Goal: Task Accomplishment & Management: Manage account settings

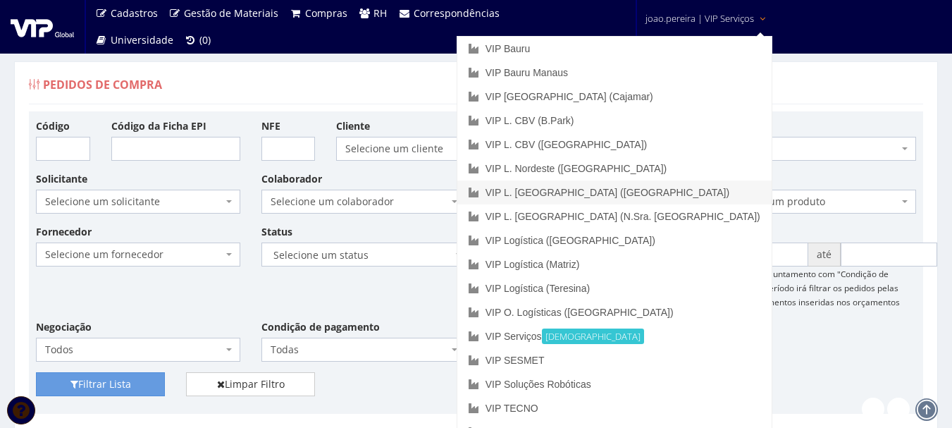
click at [685, 190] on link "VIP L. [GEOGRAPHIC_DATA] ([GEOGRAPHIC_DATA])" at bounding box center [614, 192] width 314 height 24
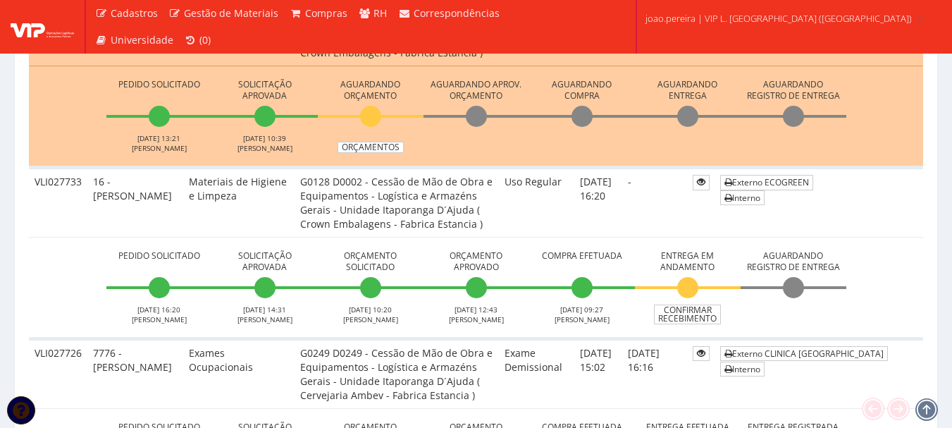
scroll to position [493, 0]
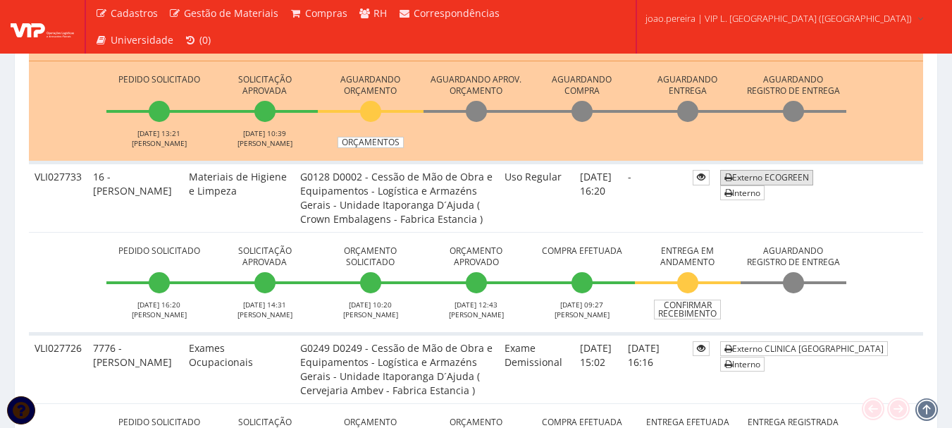
click at [786, 182] on link "Externo ECOGREEN" at bounding box center [766, 177] width 93 height 15
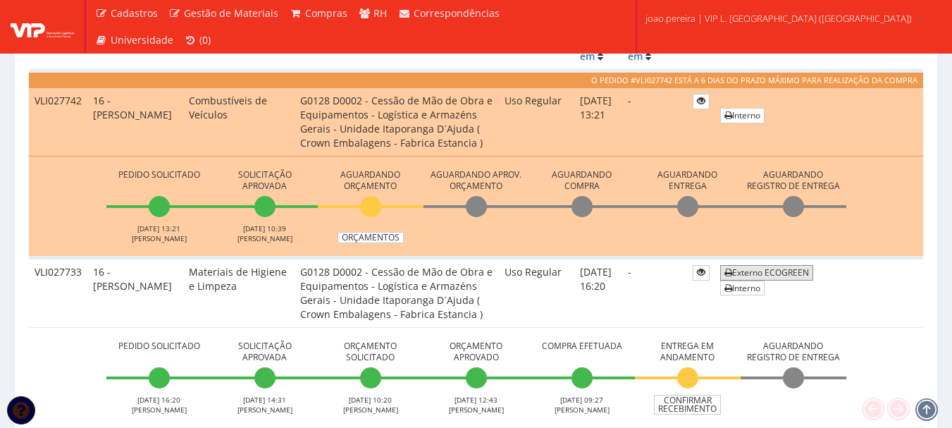
scroll to position [423, 0]
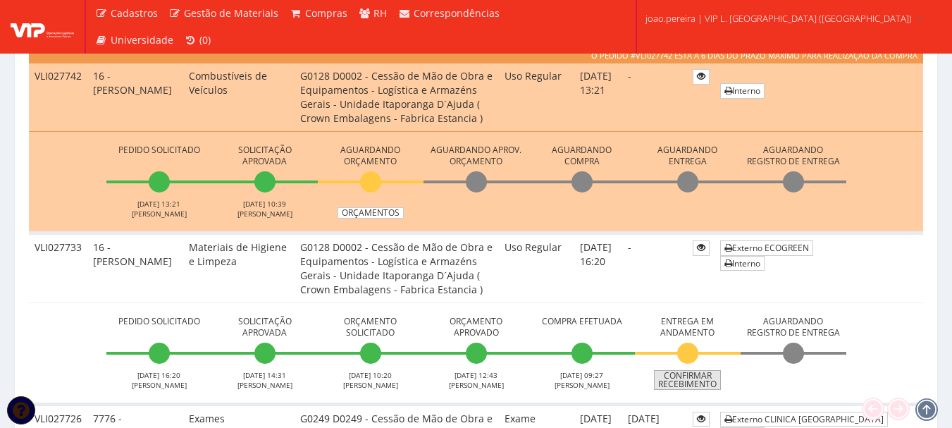
click at [688, 376] on link "Confirmar Recebimento" at bounding box center [687, 380] width 67 height 20
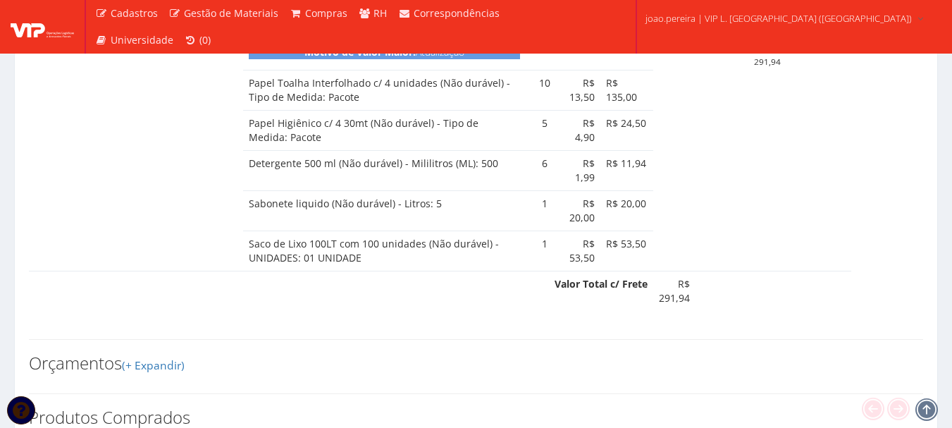
scroll to position [1057, 0]
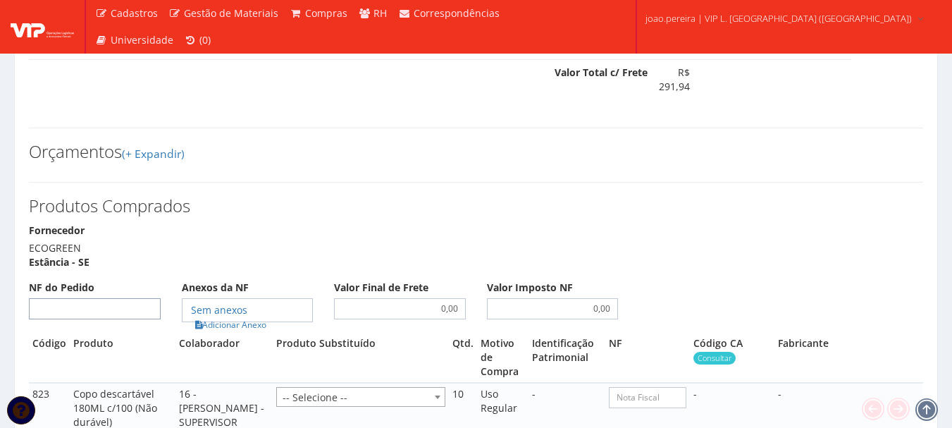
click at [111, 298] on input "NF do Pedido" at bounding box center [95, 308] width 132 height 21
type input "692"
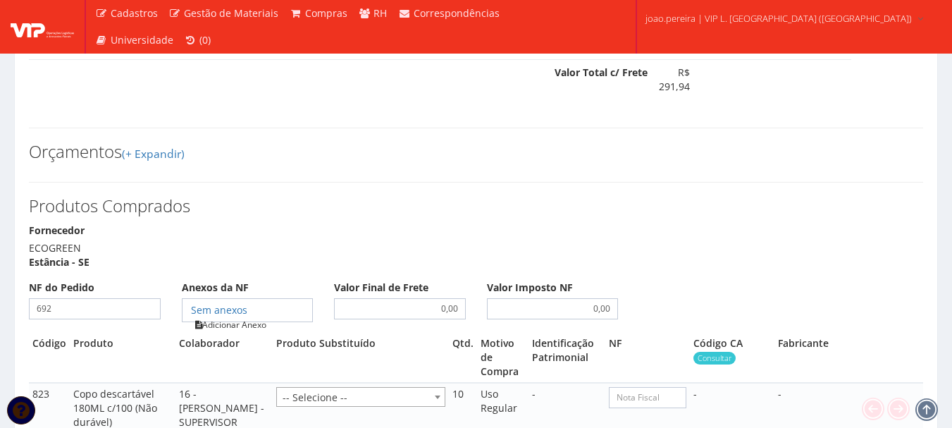
type input "692"
click at [229, 317] on link "Adicionar Anexo" at bounding box center [231, 324] width 80 height 15
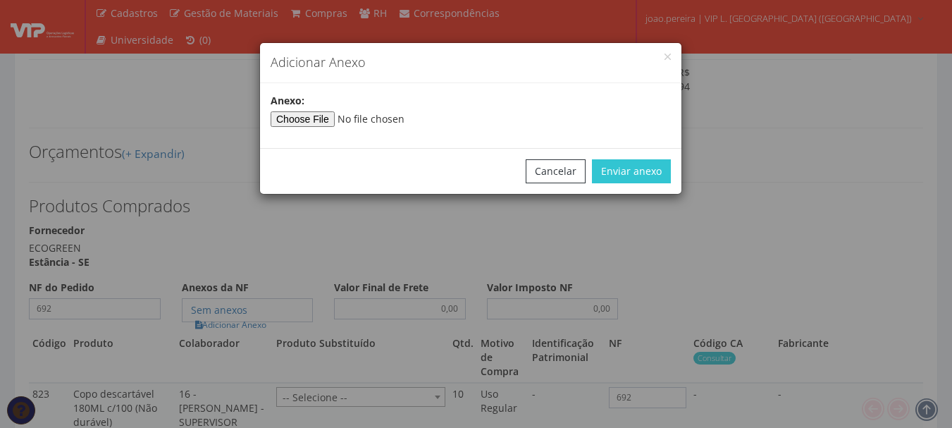
type input"] "C:\fakepath\NF 0692 ECOGREEN .pdf"
click at [657, 171] on button "Enviar anexo" at bounding box center [631, 171] width 79 height 24
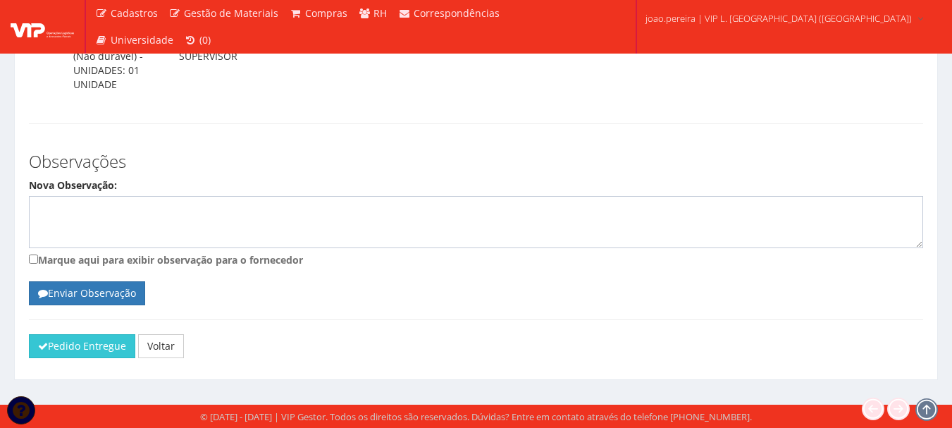
scroll to position [1728, 0]
click at [58, 351] on button "Pedido Entregue" at bounding box center [82, 346] width 106 height 24
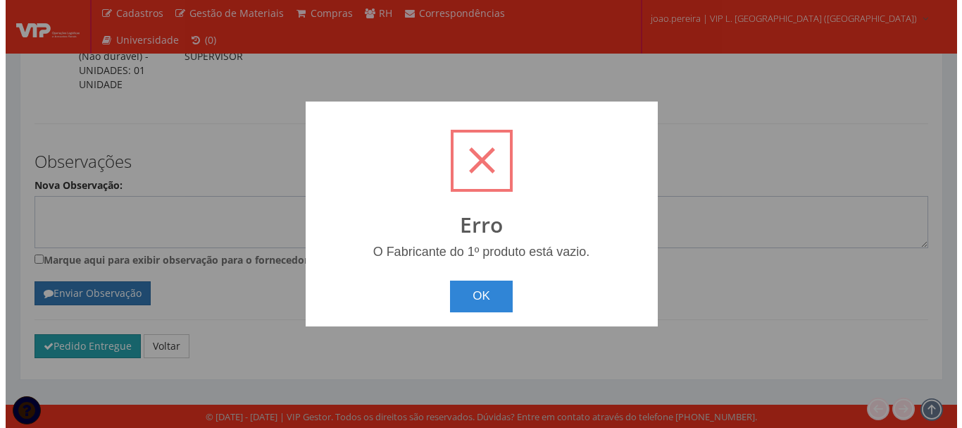
scroll to position [1658, 0]
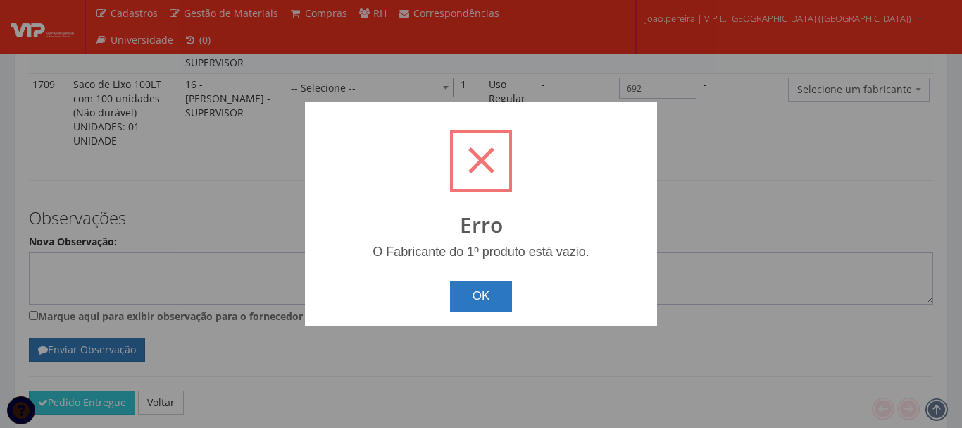
click at [496, 296] on button "OK" at bounding box center [481, 295] width 63 height 31
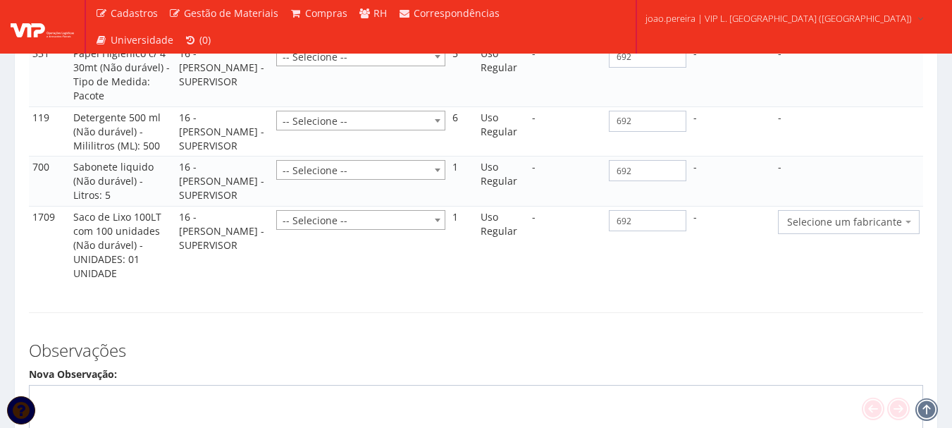
scroll to position [1489, 0]
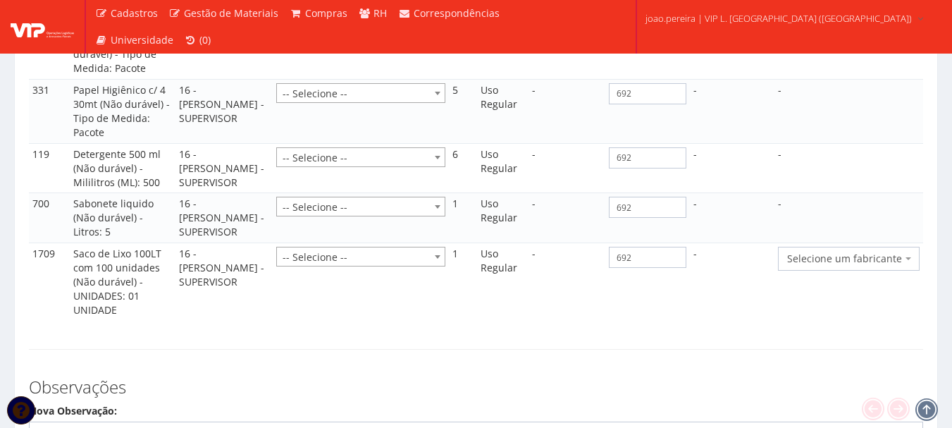
click at [891, 266] on span "Selecione um fabricante" at bounding box center [844, 259] width 115 height 14
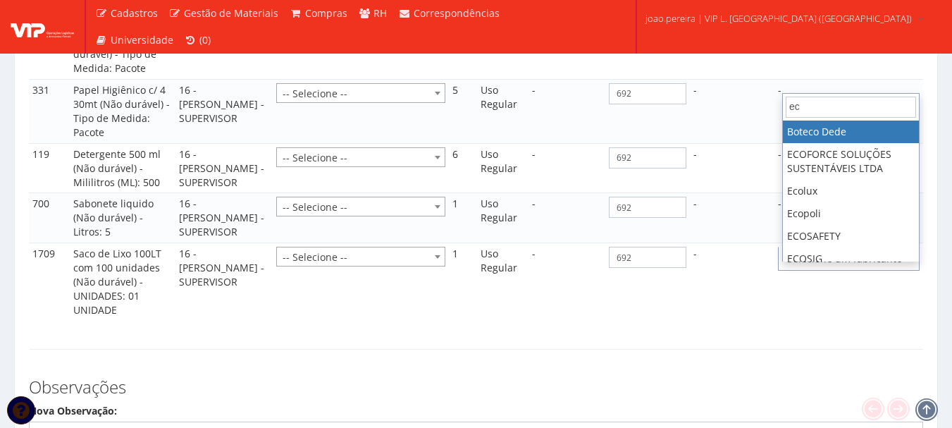
type input "e"
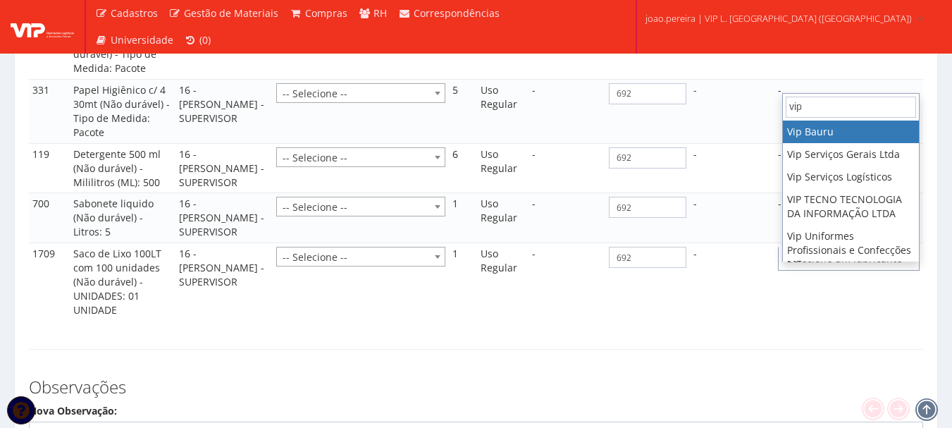
type input "vip"
select select "70"
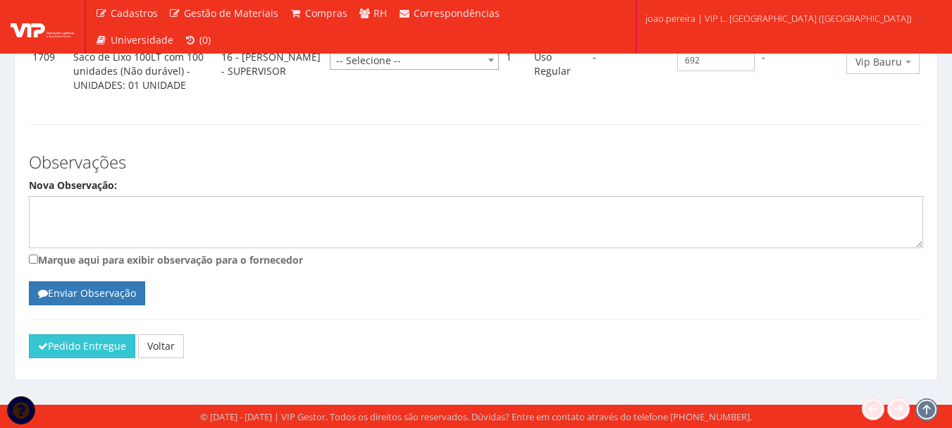
scroll to position [1602, 0]
click at [87, 353] on button "Pedido Entregue" at bounding box center [82, 346] width 106 height 24
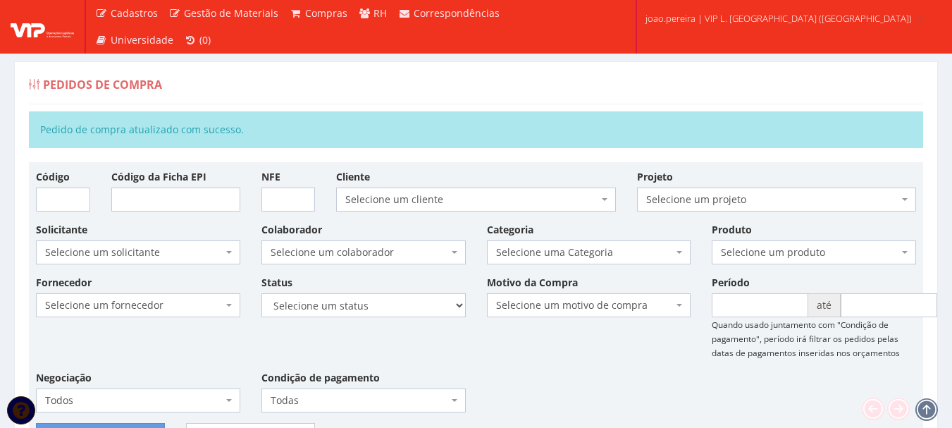
click at [378, 89] on div "Pedidos de Compra" at bounding box center [476, 87] width 894 height 34
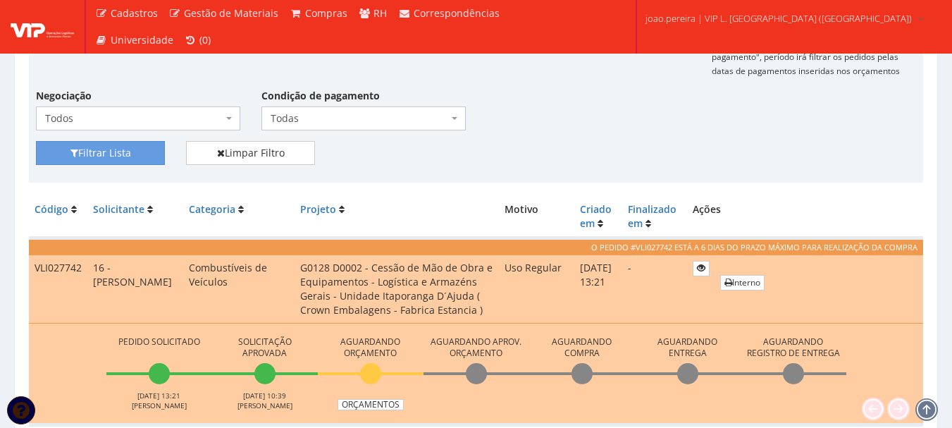
scroll to position [423, 0]
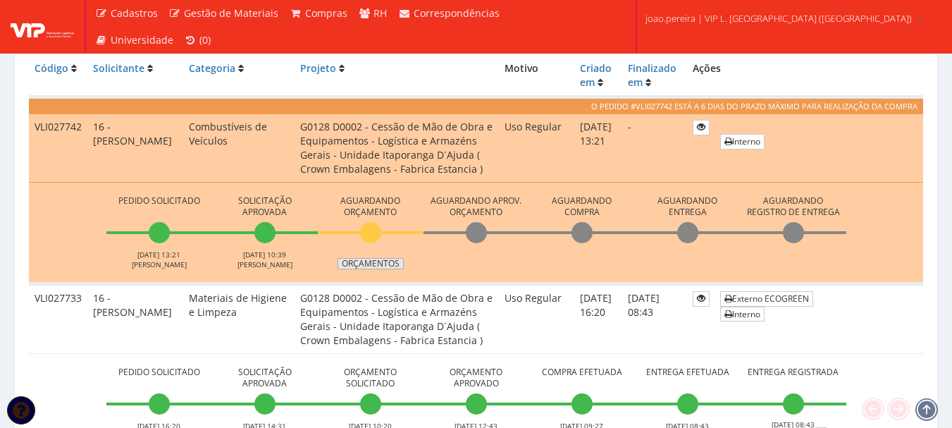
click at [385, 265] on link "Orçamentos" at bounding box center [370, 263] width 66 height 11
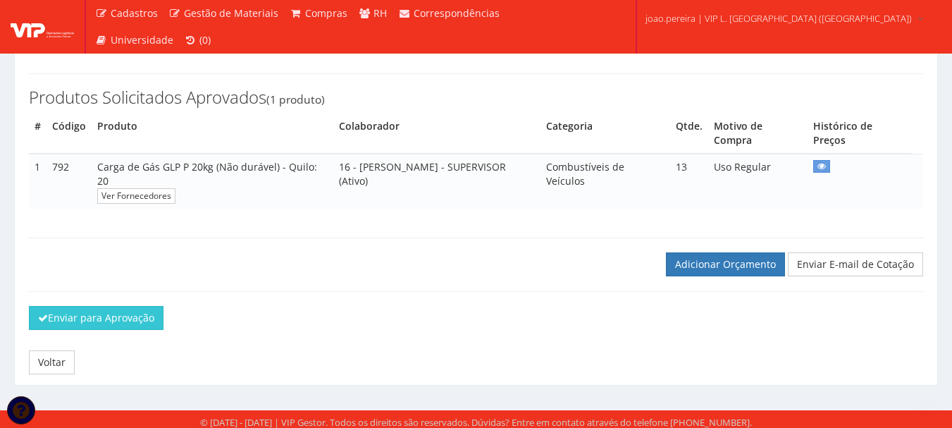
scroll to position [199, 0]
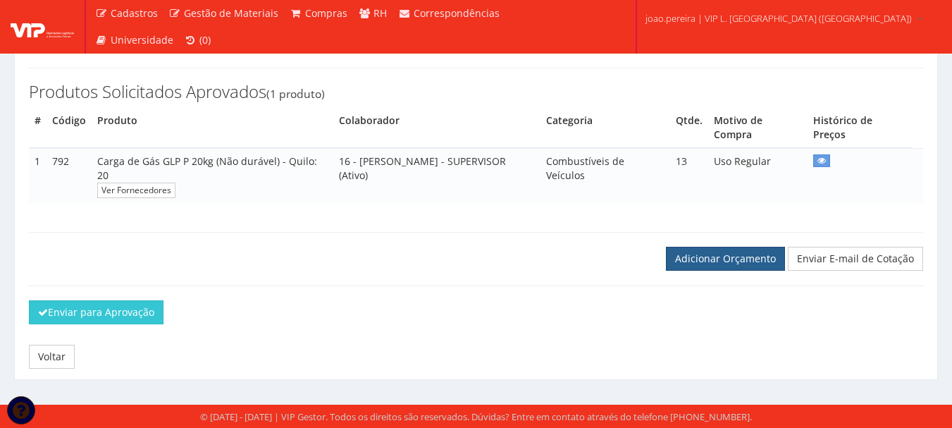
click at [753, 260] on link "Adicionar Orçamento" at bounding box center [725, 259] width 119 height 24
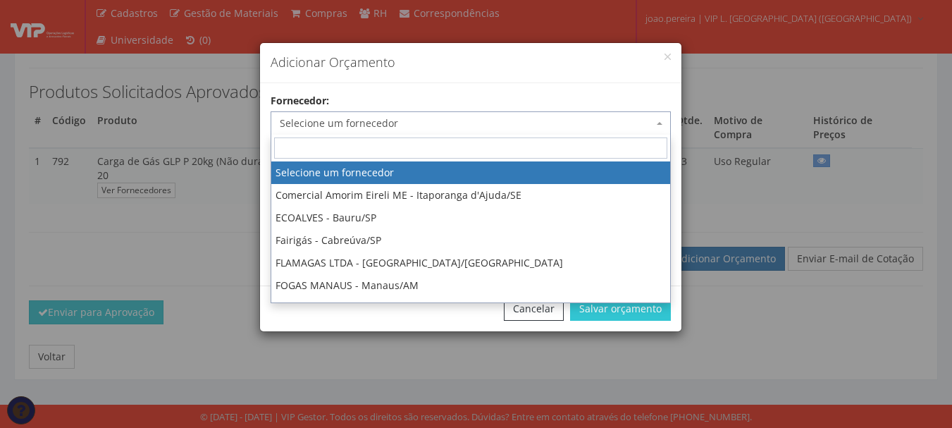
click at [357, 123] on span "Selecione um fornecedor" at bounding box center [466, 123] width 373 height 14
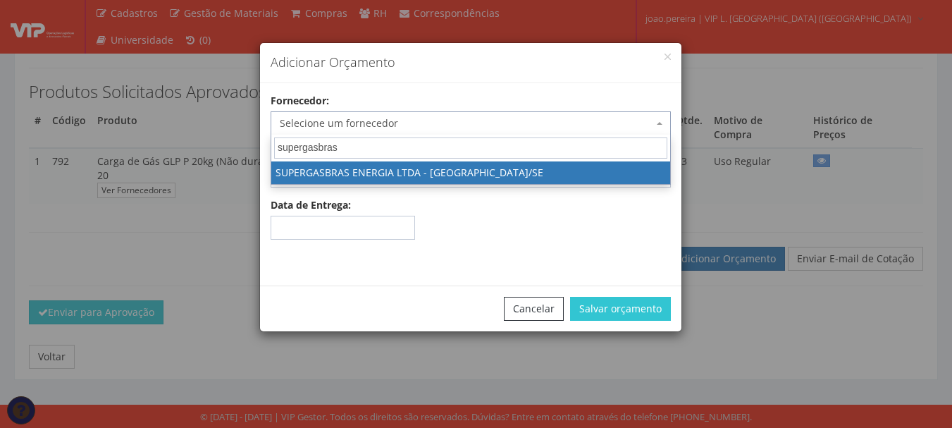
type input "supergasbras"
select select "1629"
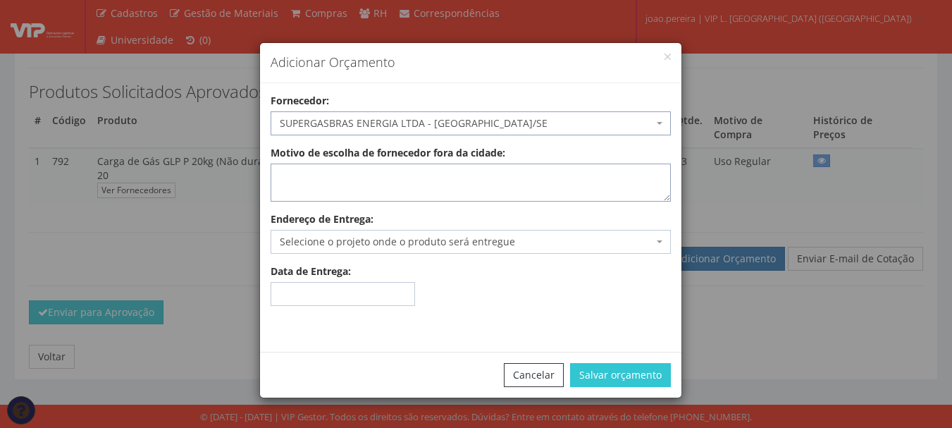
click at [364, 185] on textarea "Motivo de escolha de fornecedor fora da cidade:" at bounding box center [471, 182] width 400 height 38
type textarea "entrega no local"
click at [471, 242] on span "Selecione o projeto onde o produto será entregue" at bounding box center [466, 242] width 373 height 14
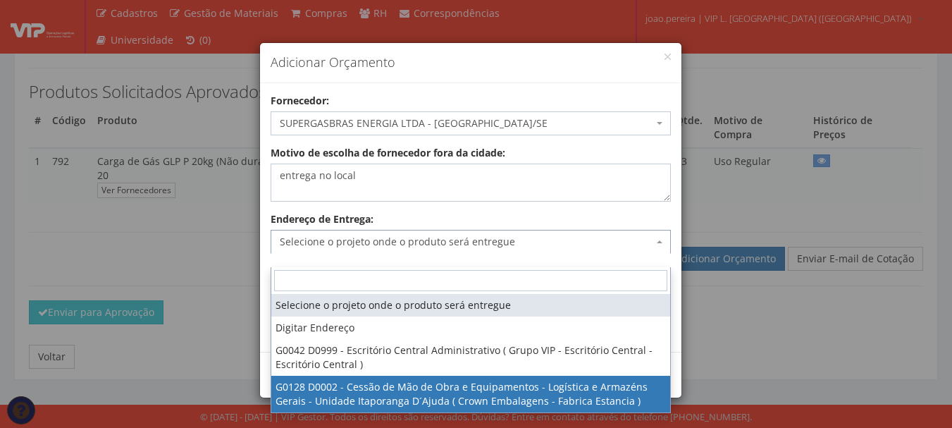
select select "128"
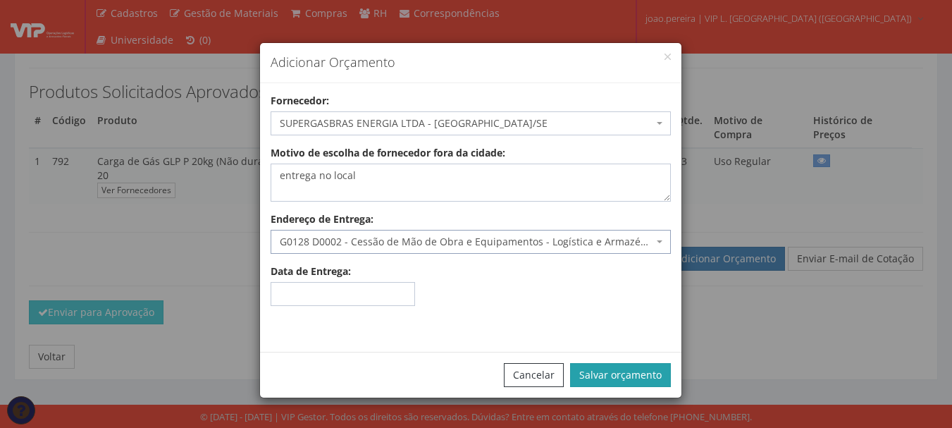
click at [650, 376] on button "Salvar orçamento" at bounding box center [620, 375] width 101 height 24
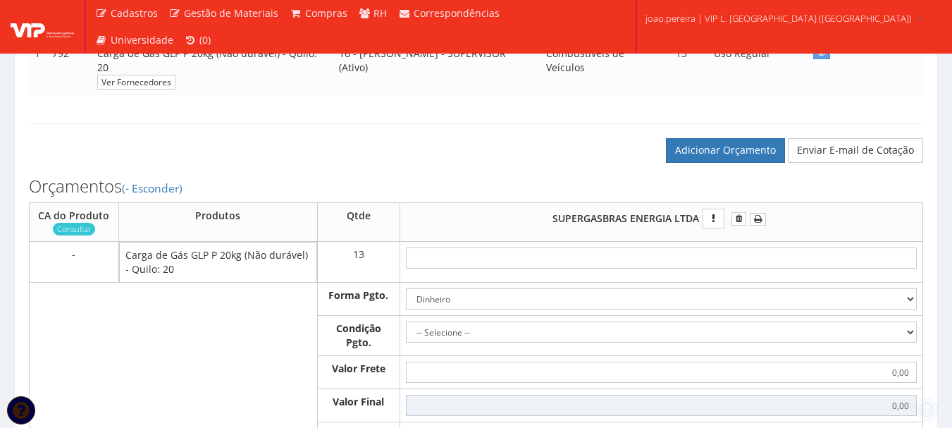
scroll to position [423, 0]
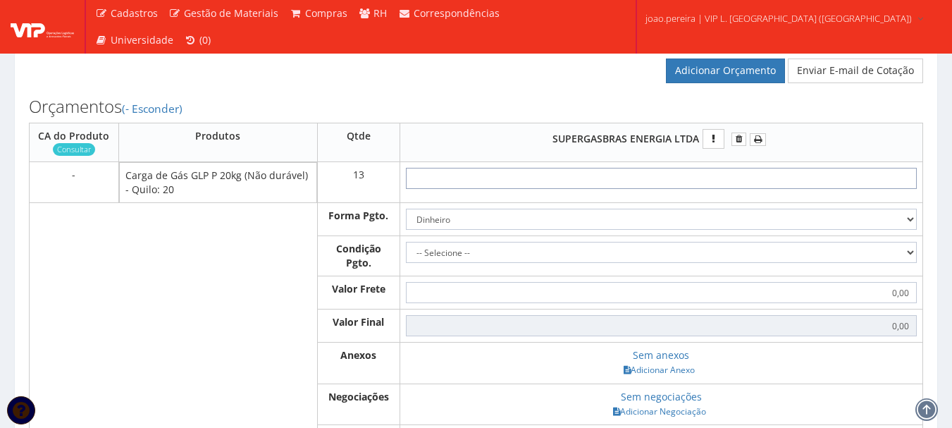
click at [740, 189] on input "text" at bounding box center [661, 178] width 511 height 21
type input "1"
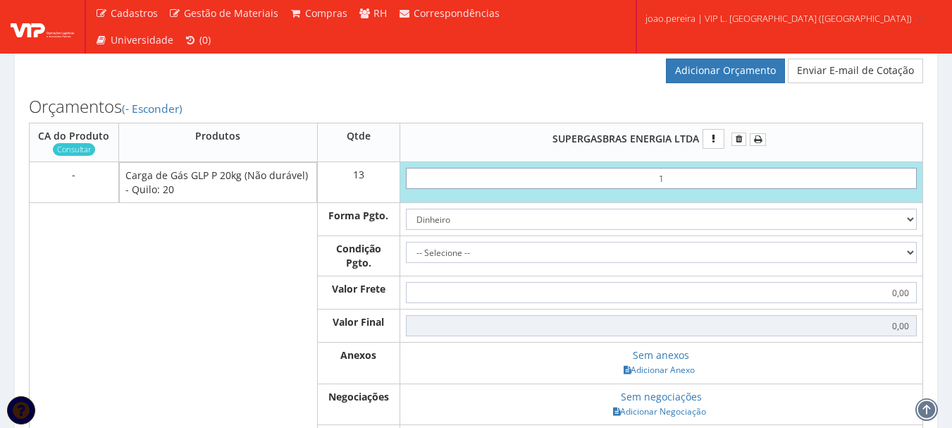
type input "13,00"
type input "19"
type input "247,00"
type input "1,99"
type input "25,87"
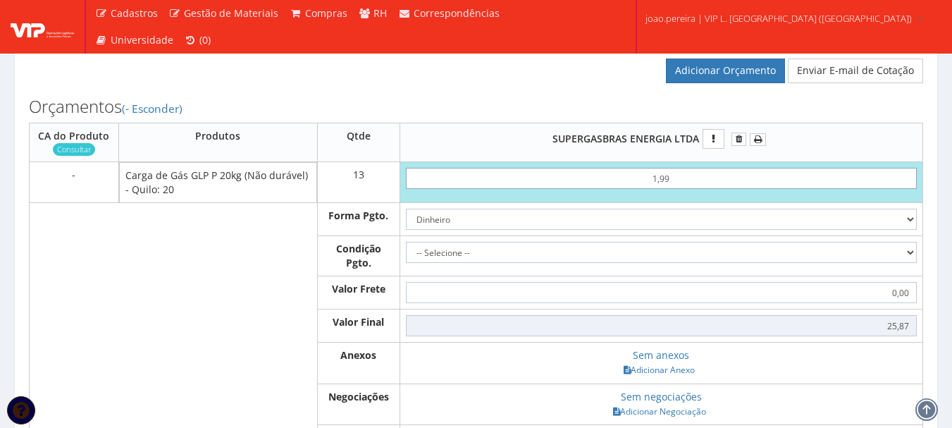
type input "19,93"
type input "259,09"
type input "199,33"
type input "2591,29"
type input "199,33"
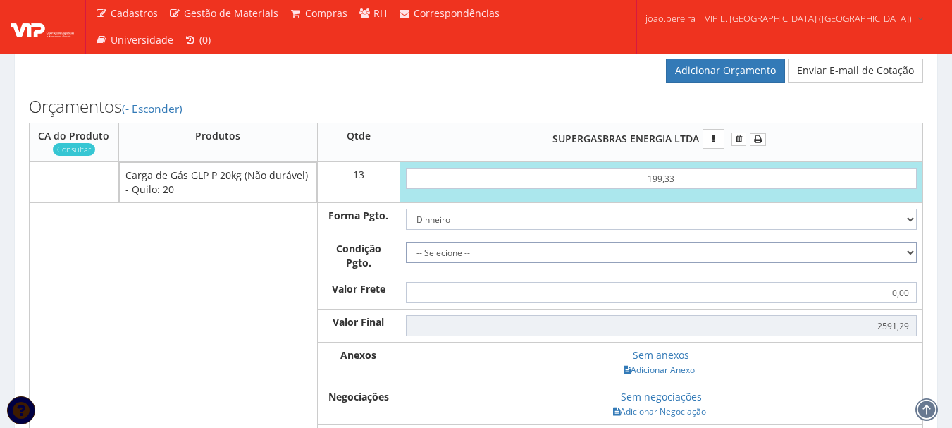
click at [909, 263] on select "-- Selecione -- À vista 7 dias 10 dias" at bounding box center [661, 252] width 511 height 21
select select "0"
click at [406, 256] on select "-- Selecione -- À vista 7 dias 10 dias" at bounding box center [661, 252] width 511 height 21
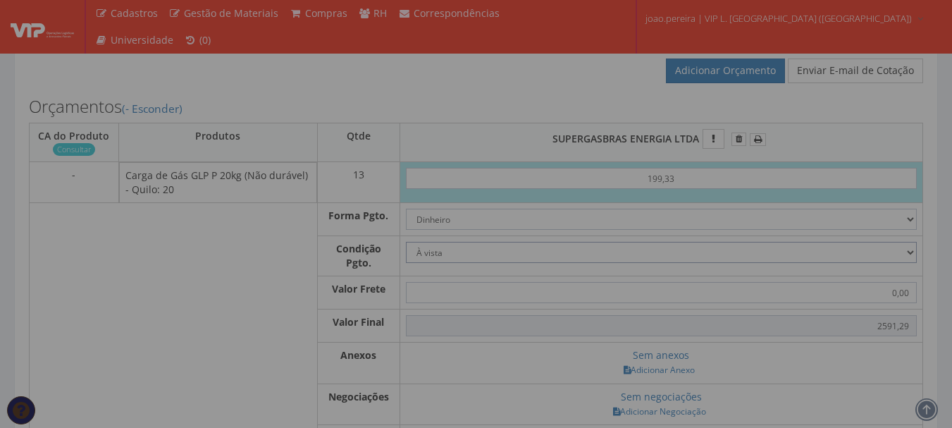
type input "2.591,29"
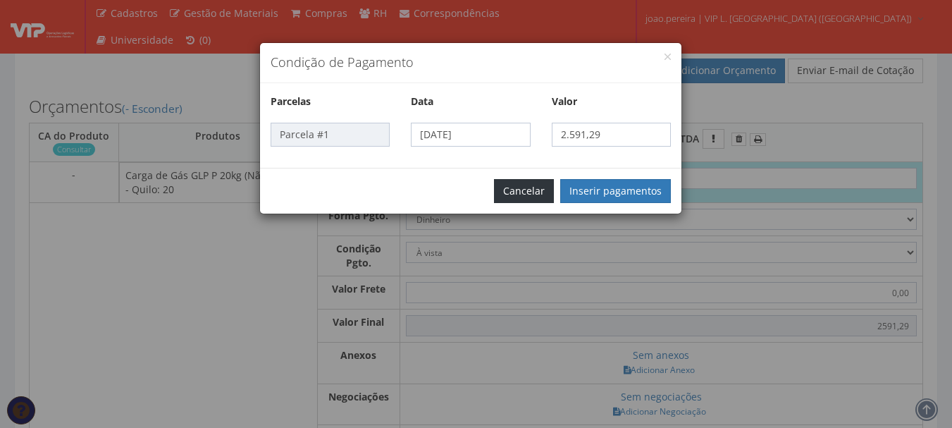
click at [528, 189] on button "Cancelar" at bounding box center [524, 191] width 60 height 24
select select
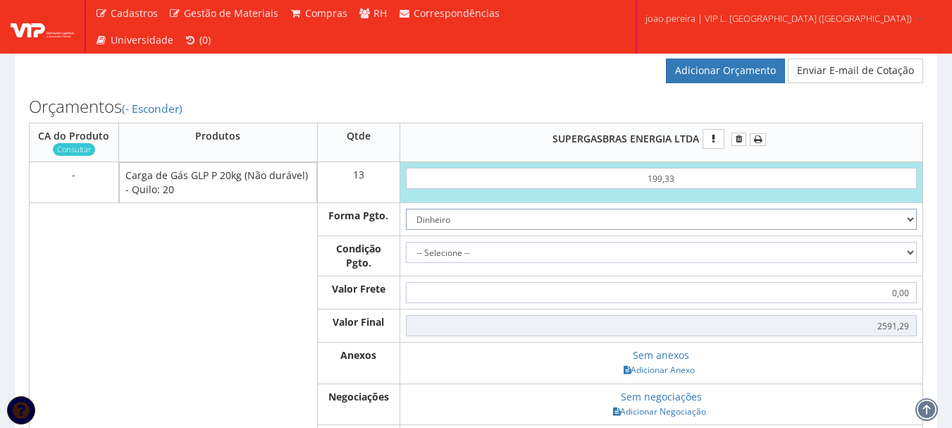
drag, startPoint x: 812, startPoint y: 231, endPoint x: 795, endPoint y: 242, distance: 19.9
click at [812, 230] on select "Dinheiro Boleto Bancário Depósito Transferência Bancária Cartão de Crédito Cart…" at bounding box center [661, 219] width 511 height 21
select select "1"
click at [406, 223] on select "Dinheiro Boleto Bancário Depósito Transferência Bancária Cartão de Crédito Cart…" at bounding box center [661, 219] width 511 height 21
click at [657, 263] on select "-- Selecione -- À vista 7 dias 10 dias" at bounding box center [661, 252] width 511 height 21
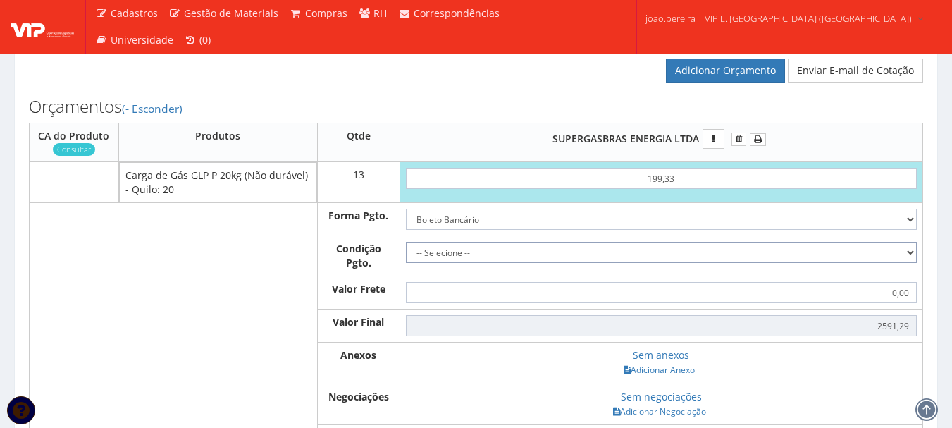
select select "outros"
click at [406, 256] on select "-- Selecione -- À vista 7 dias 10 dias" at bounding box center [661, 252] width 511 height 21
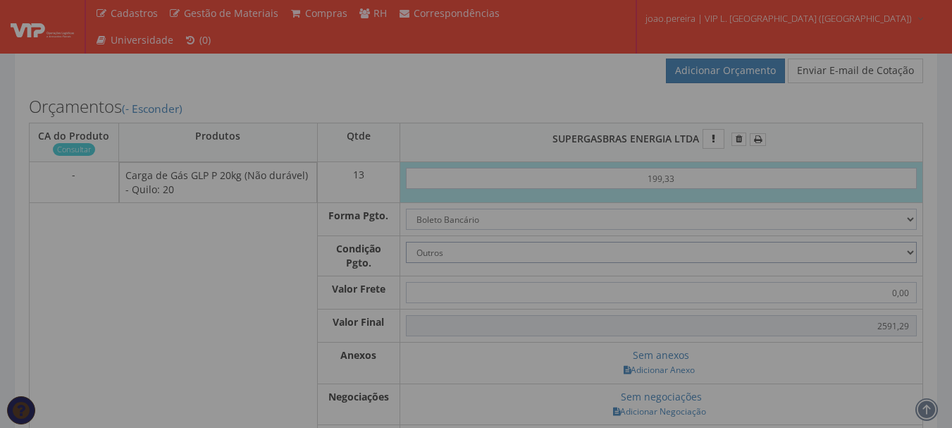
type input "2.591,29"
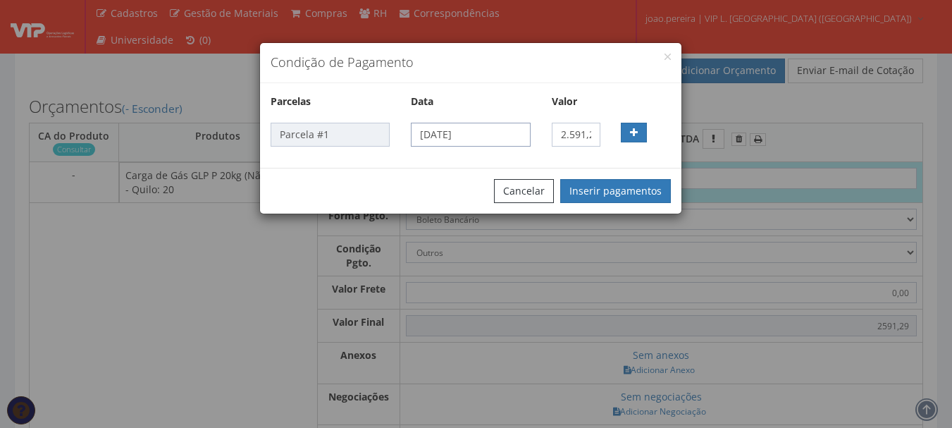
click at [470, 133] on input "26/09/2025" at bounding box center [470, 135] width 119 height 24
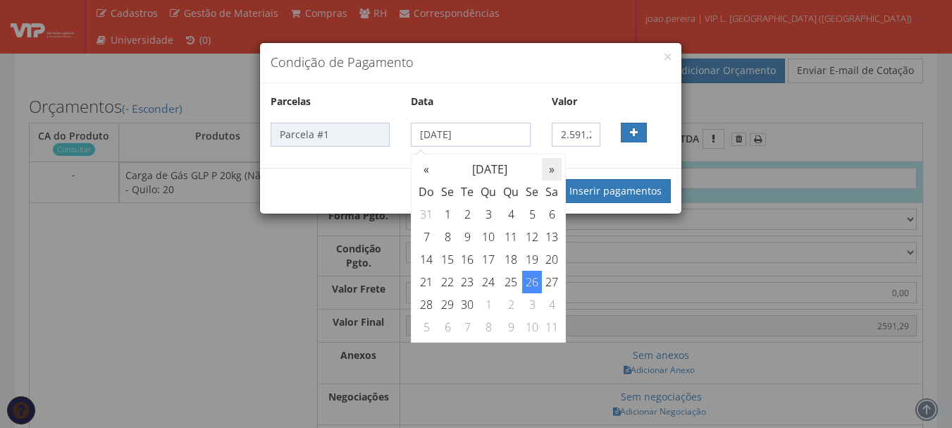
click at [551, 167] on th "»" at bounding box center [552, 169] width 20 height 23
click at [491, 261] on td "15" at bounding box center [488, 259] width 23 height 23
type input "15/10/2025"
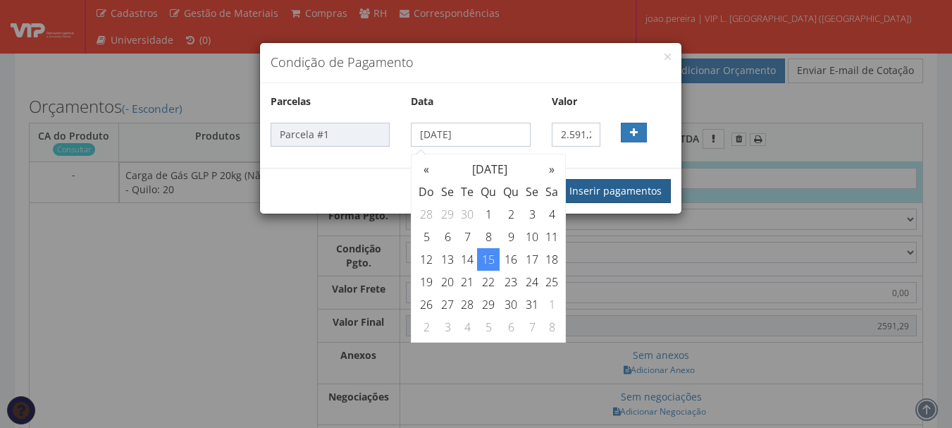
click at [621, 192] on button "Inserir pagamentos" at bounding box center [615, 191] width 111 height 24
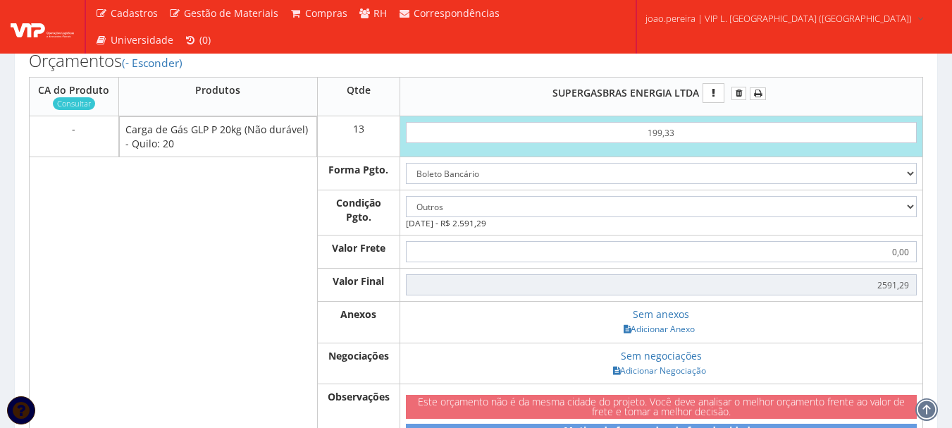
scroll to position [493, 0]
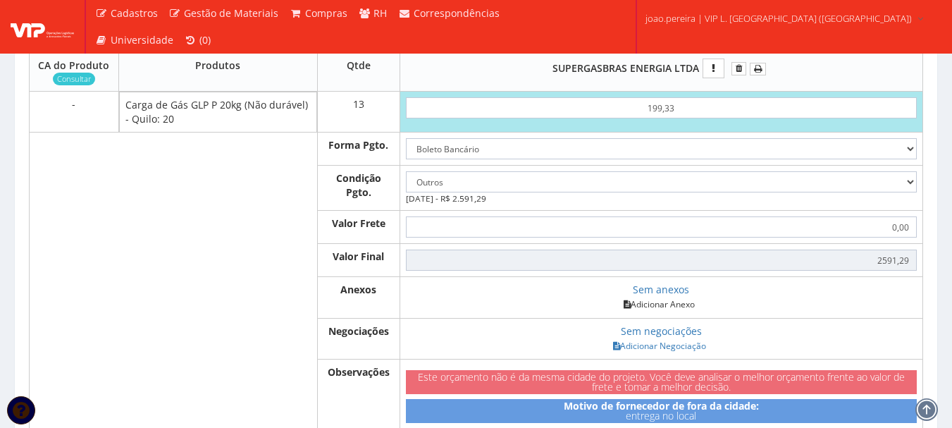
click at [673, 311] on link "Adicionar Anexo" at bounding box center [659, 304] width 80 height 15
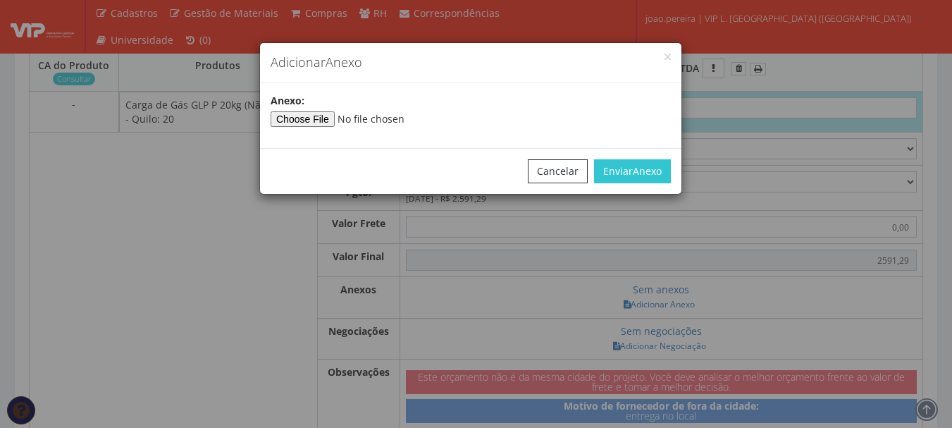
type input"] "C:\fakepath\28250919791896015558550110000073431410029350.pdf"
click at [643, 168] on span "Anexo" at bounding box center [647, 170] width 29 height 13
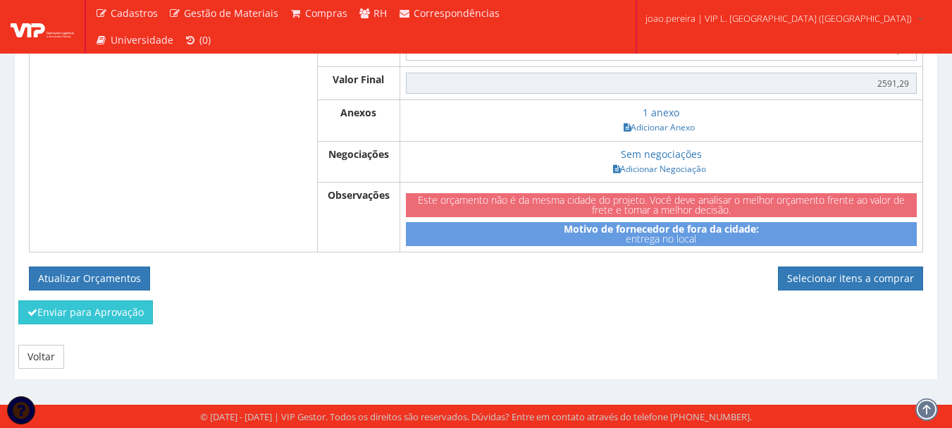
scroll to position [684, 0]
click at [66, 275] on button "Atualizar Orçamentos" at bounding box center [89, 278] width 121 height 24
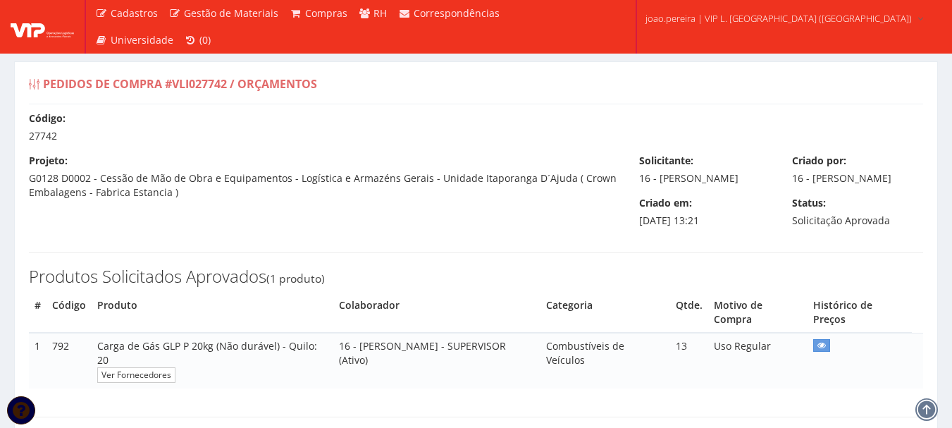
select select "outros"
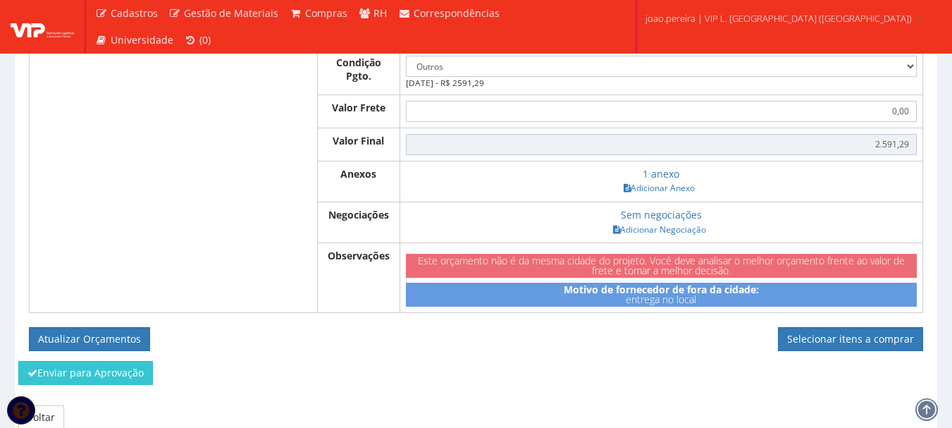
scroll to position [564, 0]
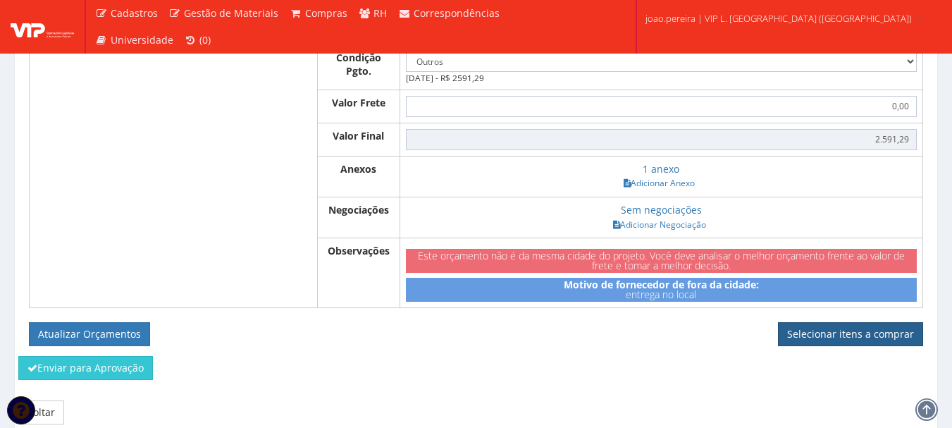
click at [871, 346] on link "Selecionar itens a comprar" at bounding box center [850, 334] width 145 height 24
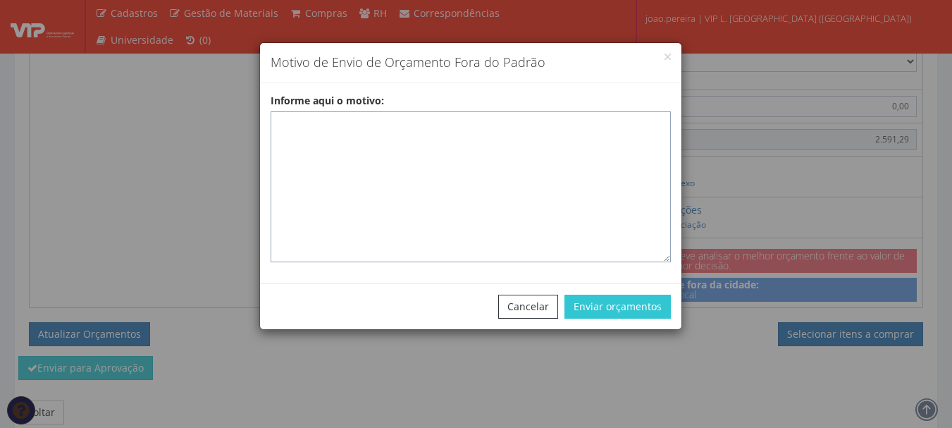
click at [416, 137] on textarea "Informe aqui o motivo:" at bounding box center [471, 186] width 400 height 151
click at [302, 122] on textarea "Informe aqui o motivo:" at bounding box center [471, 186] width 400 height 151
paste textarea "GLP - Fornecedor Homologado responsável pelo abastecimento de gás GLP para uso …"
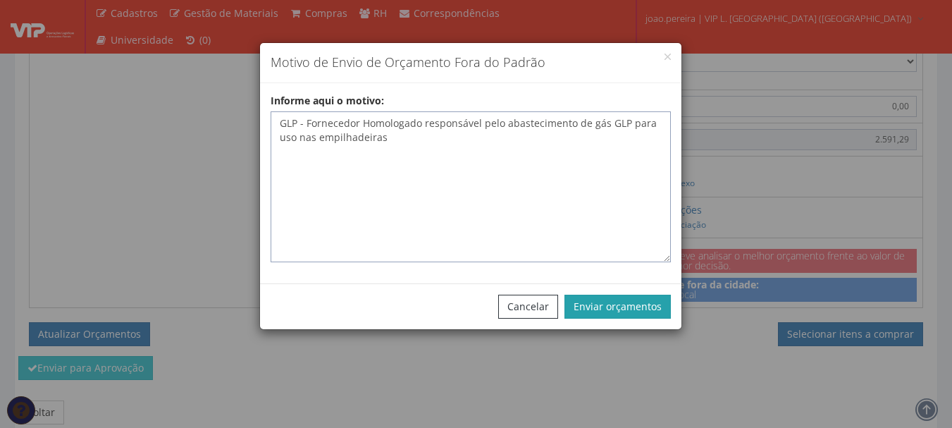
type textarea "GLP - Fornecedor Homologado responsável pelo abastecimento de gás GLP para uso …"
click at [647, 303] on button "Enviar orçamentos" at bounding box center [617, 307] width 106 height 24
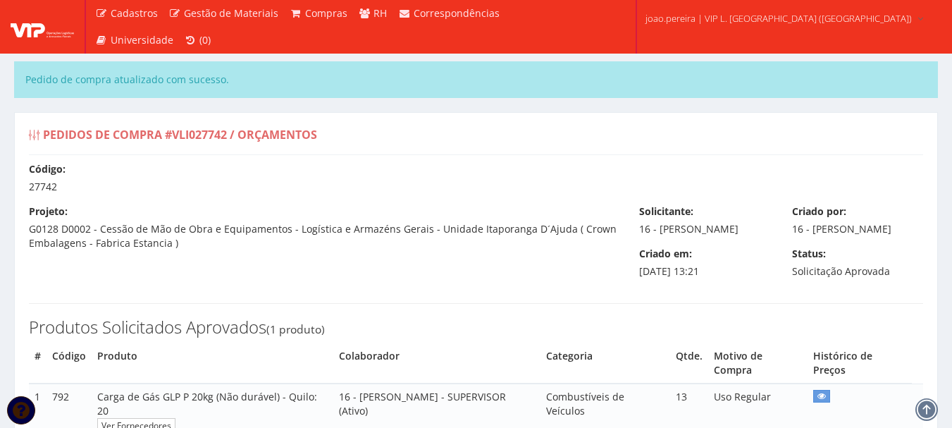
select select "outros"
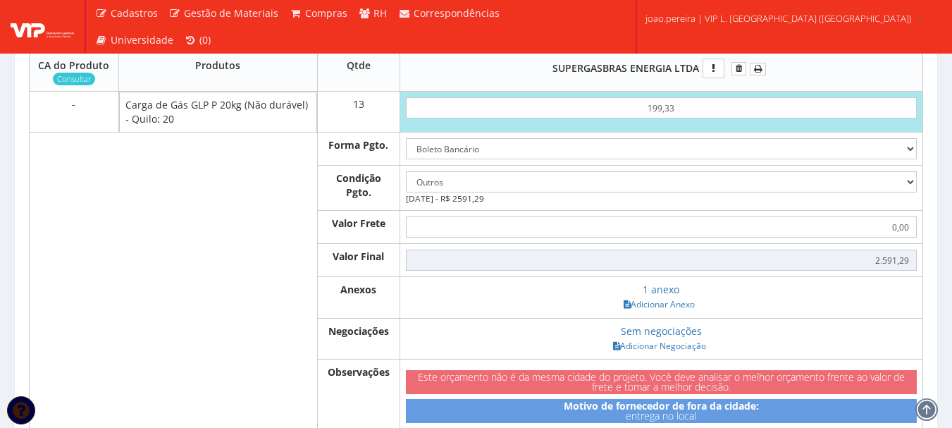
scroll to position [760, 0]
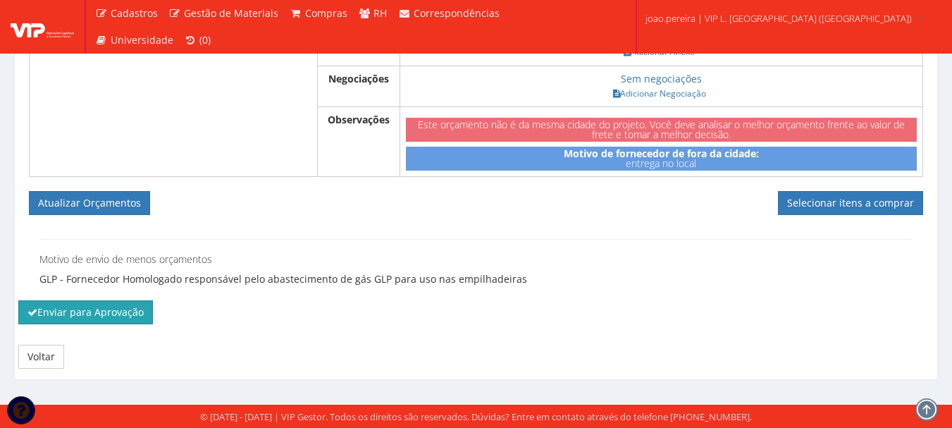
click at [50, 314] on button "Enviar para Aprovação" at bounding box center [85, 312] width 135 height 24
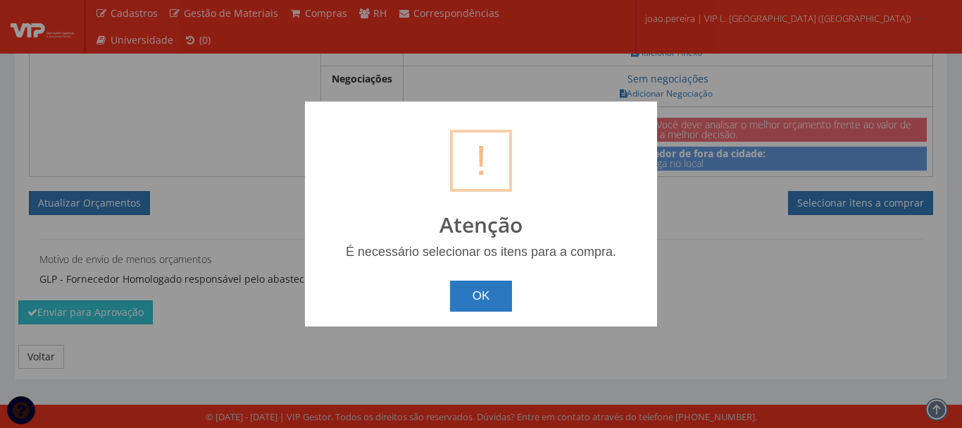
click at [462, 309] on button "OK" at bounding box center [481, 295] width 63 height 31
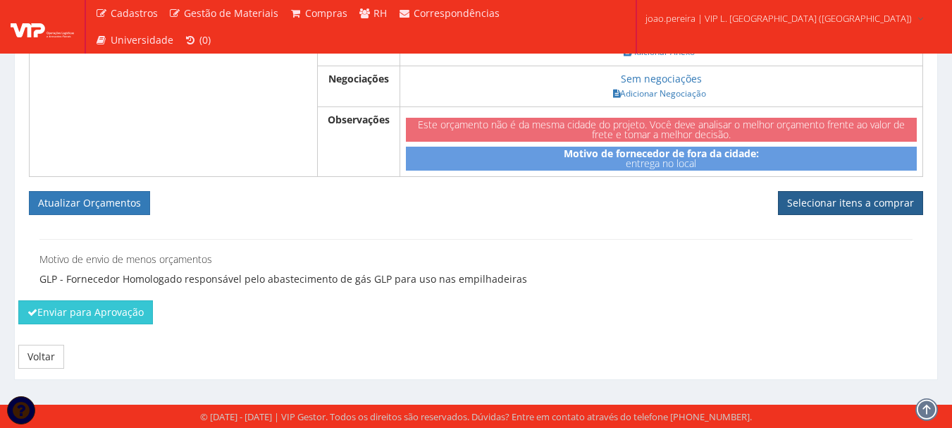
click at [839, 206] on link "Selecionar itens a comprar" at bounding box center [850, 203] width 145 height 24
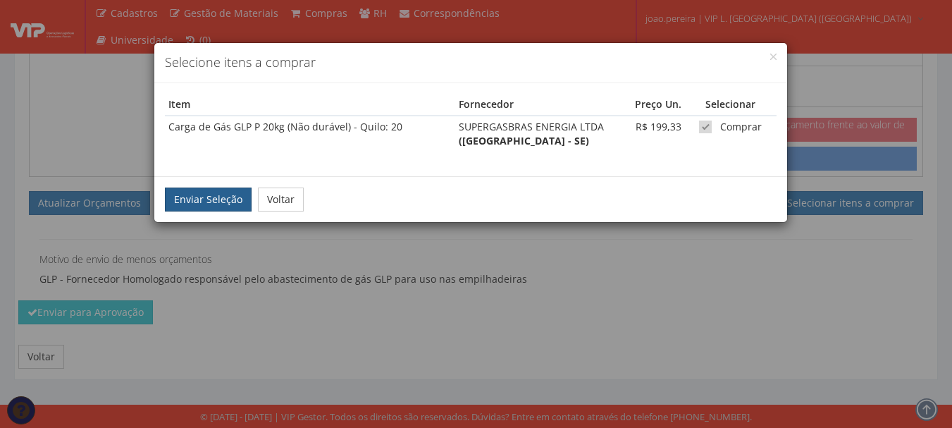
click at [203, 209] on button "Enviar Seleção" at bounding box center [208, 199] width 87 height 24
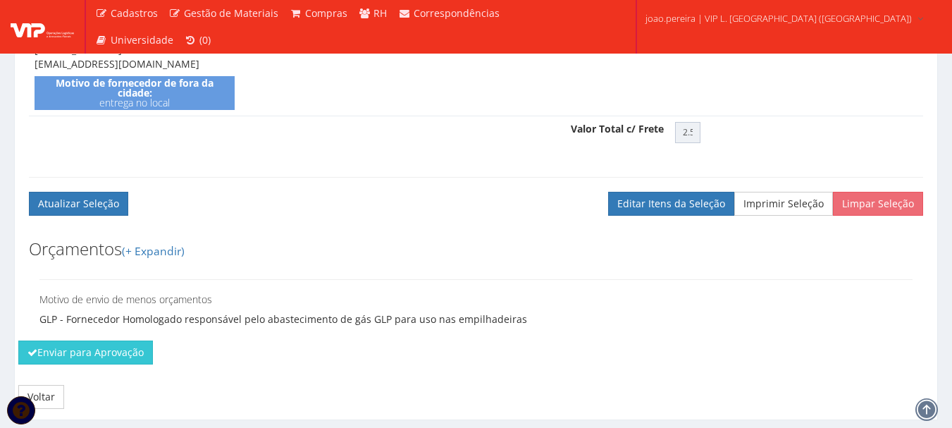
scroll to position [593, 0]
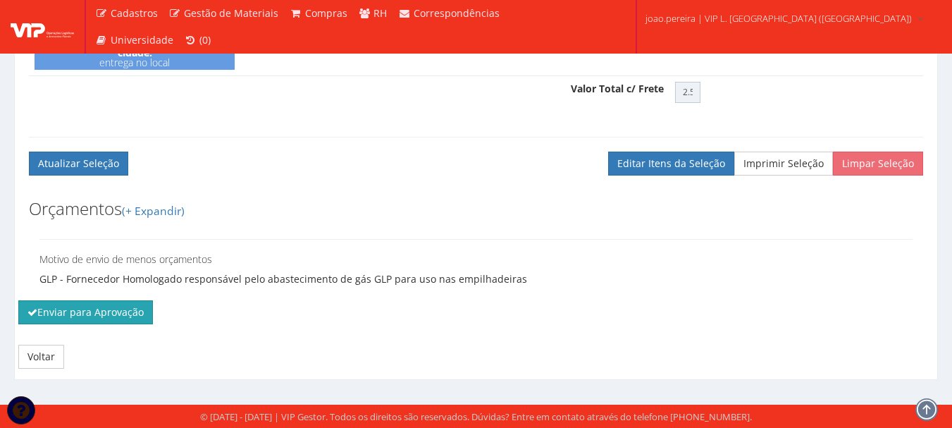
click at [52, 304] on button "Enviar para Aprovação" at bounding box center [85, 312] width 135 height 24
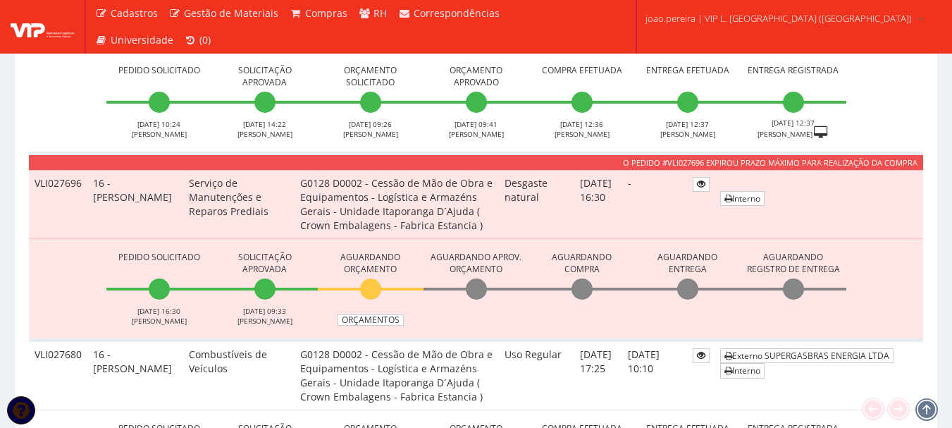
scroll to position [1268, 0]
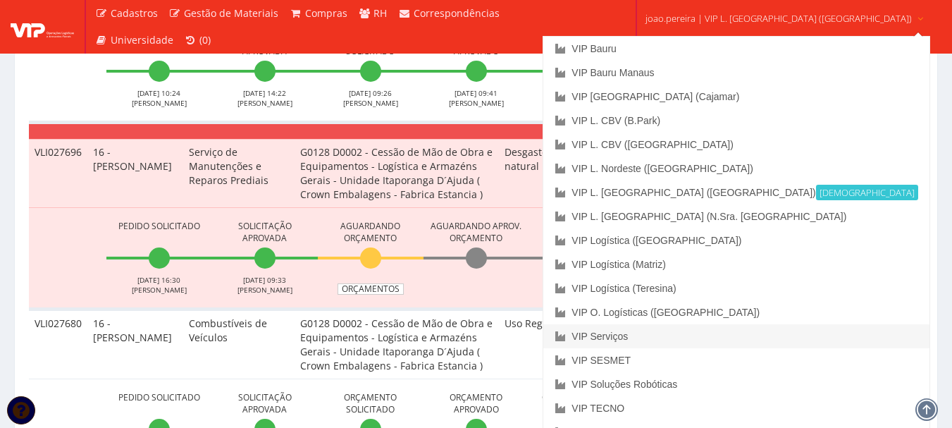
click at [681, 337] on link "VIP Serviços" at bounding box center [735, 336] width 385 height 24
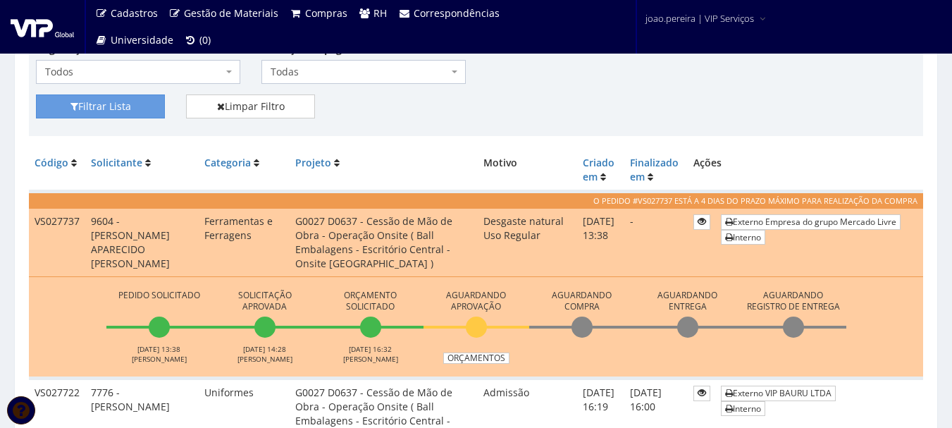
scroll to position [282, 0]
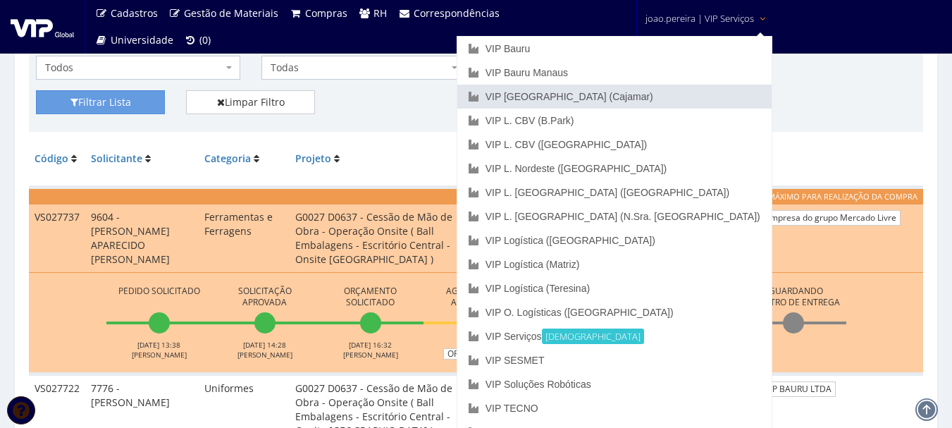
click at [665, 96] on link "VIP [GEOGRAPHIC_DATA] (Cajamar)" at bounding box center [614, 97] width 314 height 24
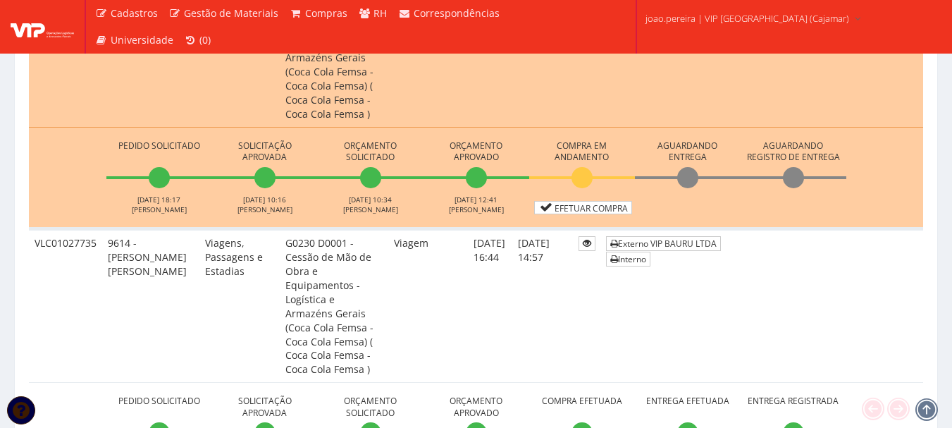
scroll to position [1057, 0]
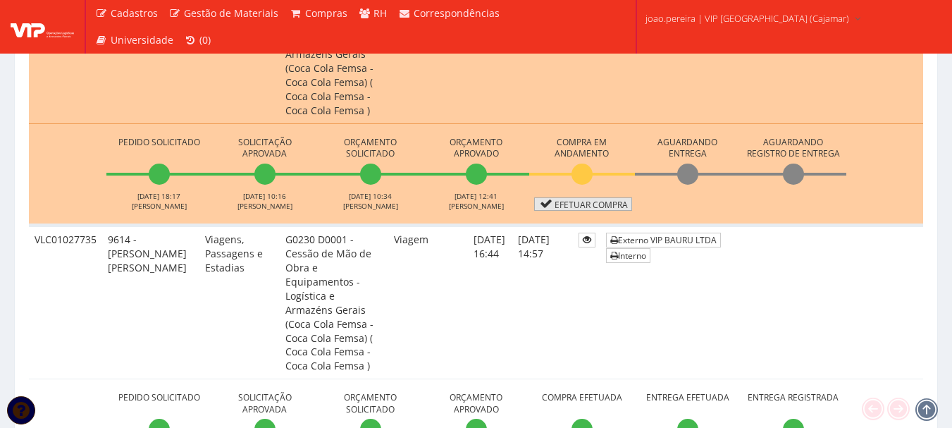
click at [588, 197] on link "Efetuar Compra" at bounding box center [583, 203] width 98 height 13
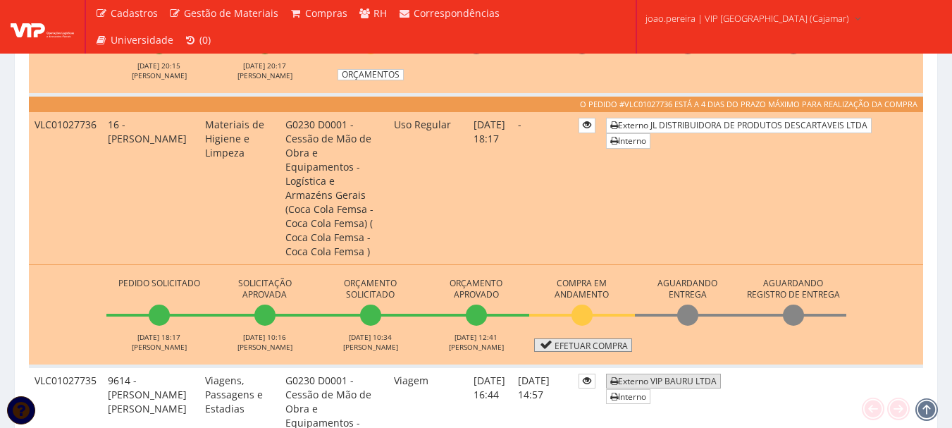
scroll to position [846, 0]
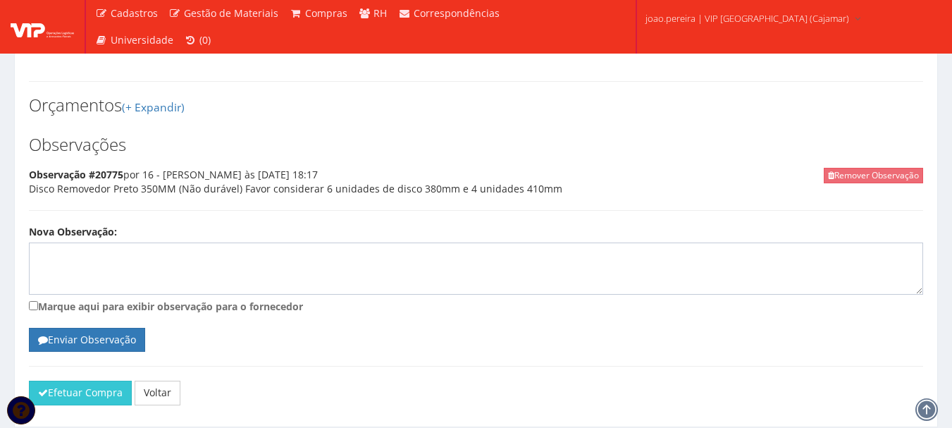
scroll to position [1665, 0]
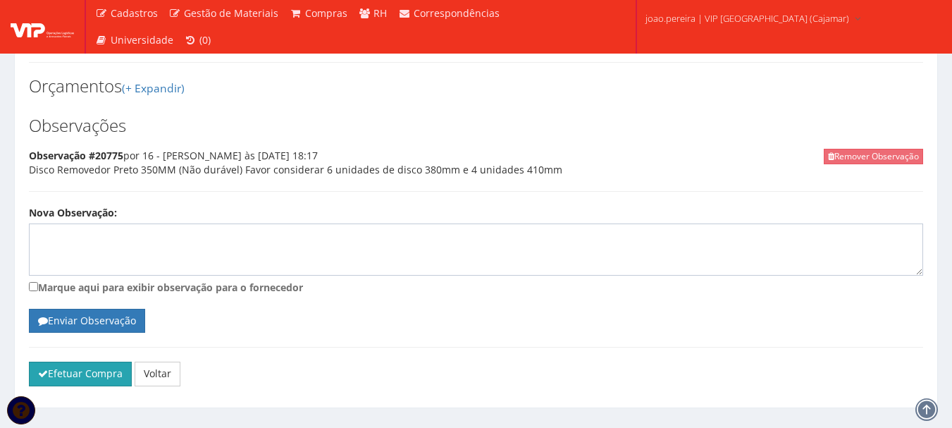
click at [78, 361] on button "Efetuar Compra" at bounding box center [80, 373] width 103 height 24
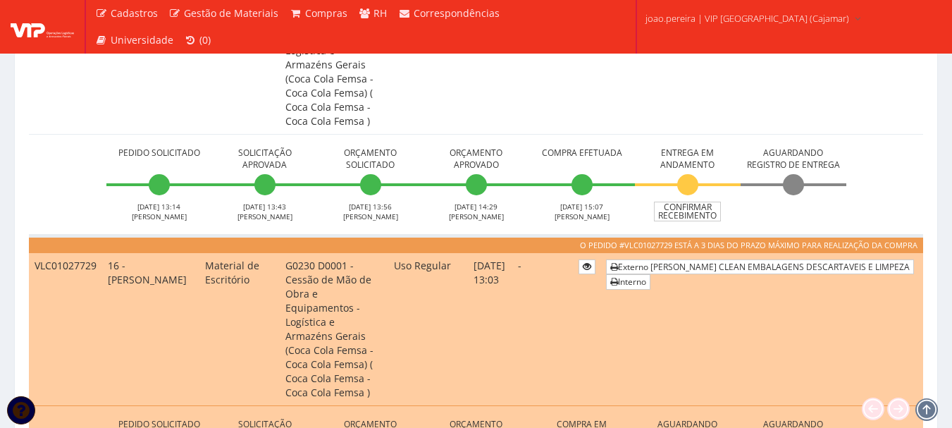
scroll to position [1973, 0]
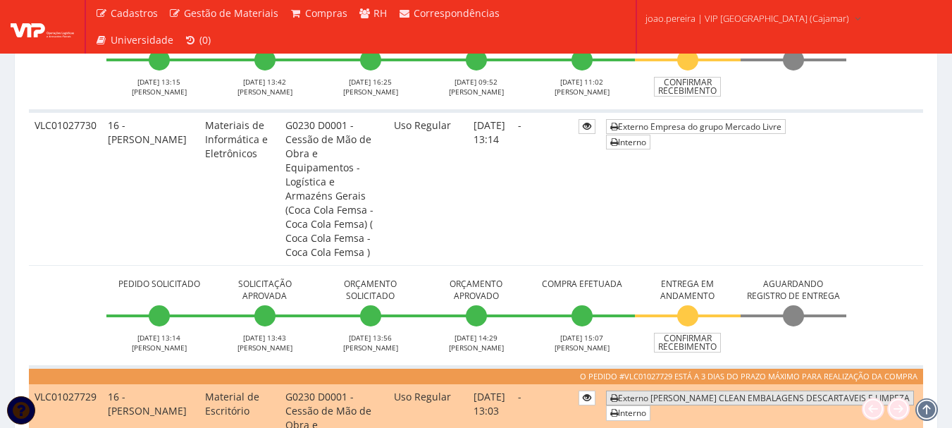
click at [698, 390] on link "Externo MARX CLEAN EMBALAGENS DESCARTAVEIS E LIMPEZA" at bounding box center [760, 397] width 308 height 15
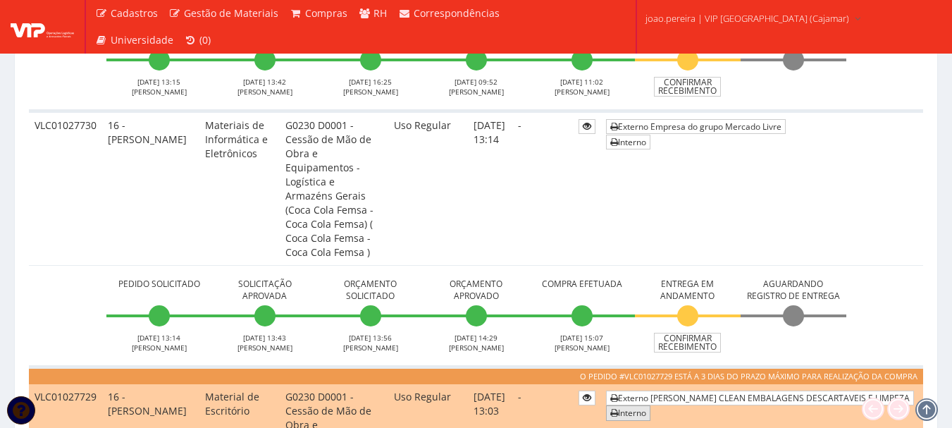
click at [650, 405] on link "Interno" at bounding box center [628, 412] width 44 height 15
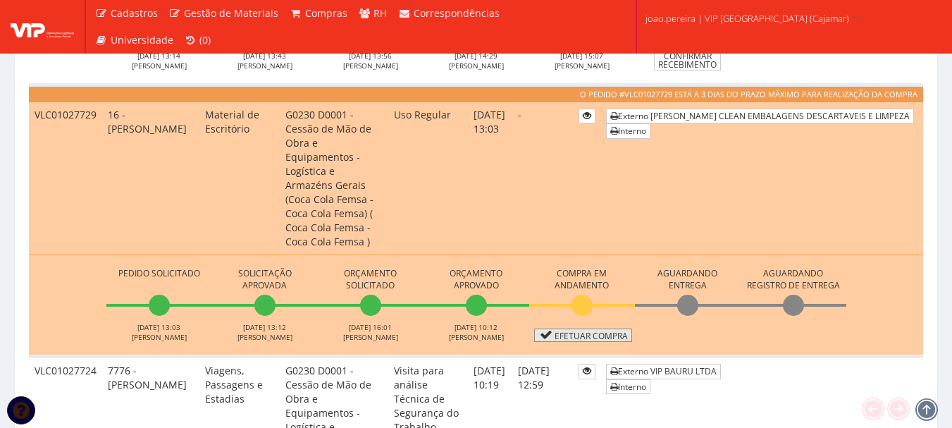
scroll to position [2200, 0]
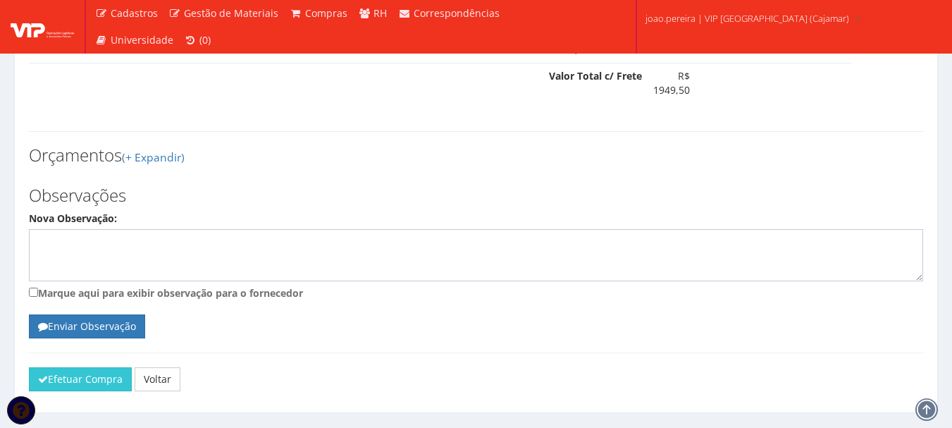
scroll to position [940, 0]
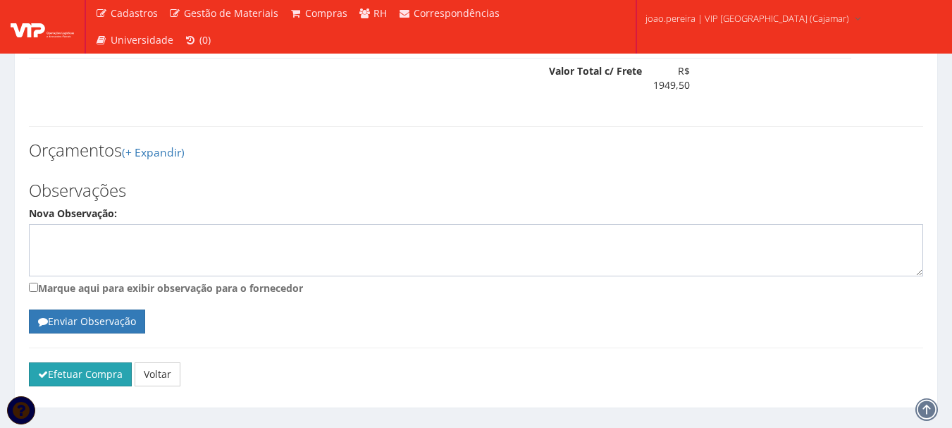
drag, startPoint x: 88, startPoint y: 359, endPoint x: 88, endPoint y: 350, distance: 8.5
click at [88, 362] on div at bounding box center [475, 379] width 915 height 35
click at [87, 362] on button "Efetuar Compra" at bounding box center [80, 374] width 103 height 24
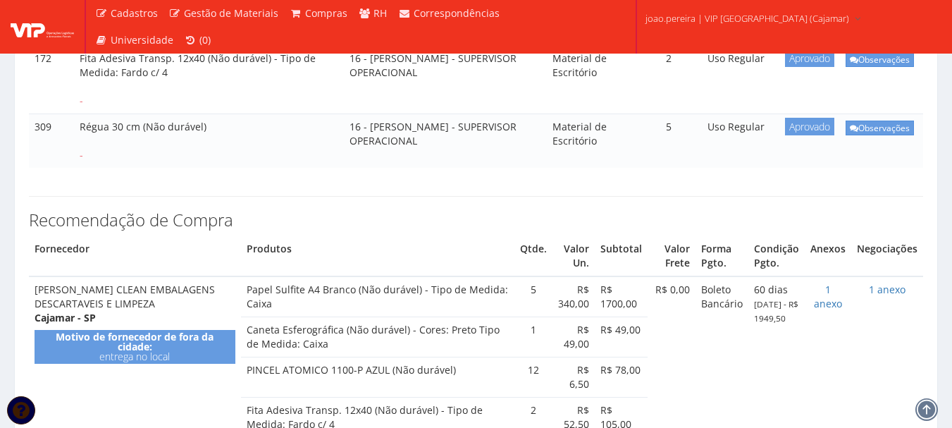
scroll to position [517, 0]
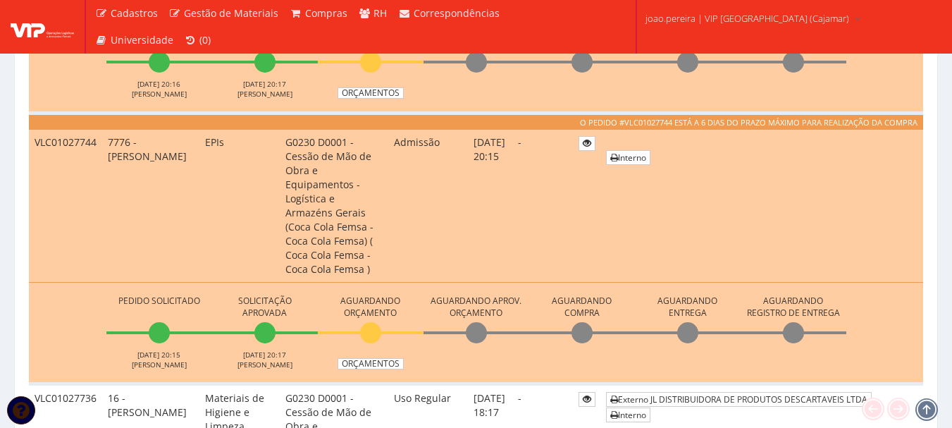
scroll to position [705, 0]
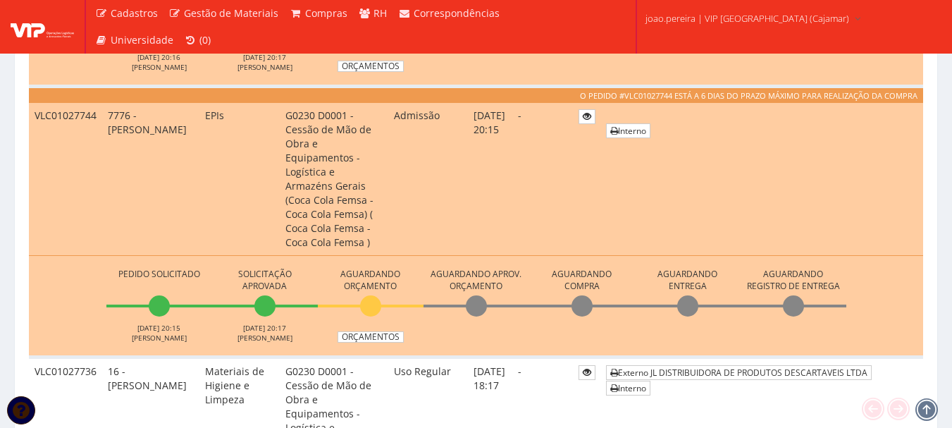
click at [778, 357] on td "Externo JL DISTRIBUIDORA DE PRODUTOS DESCARTAVEIS LTDA Interno" at bounding box center [761, 434] width 323 height 154
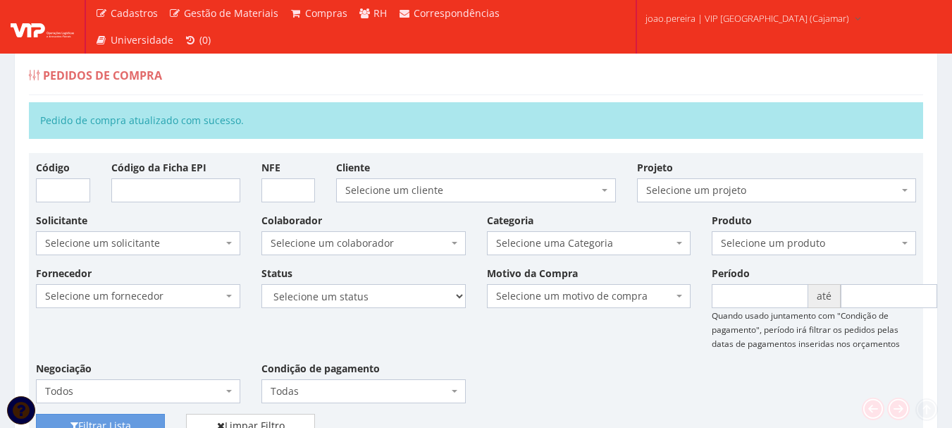
scroll to position [0, 0]
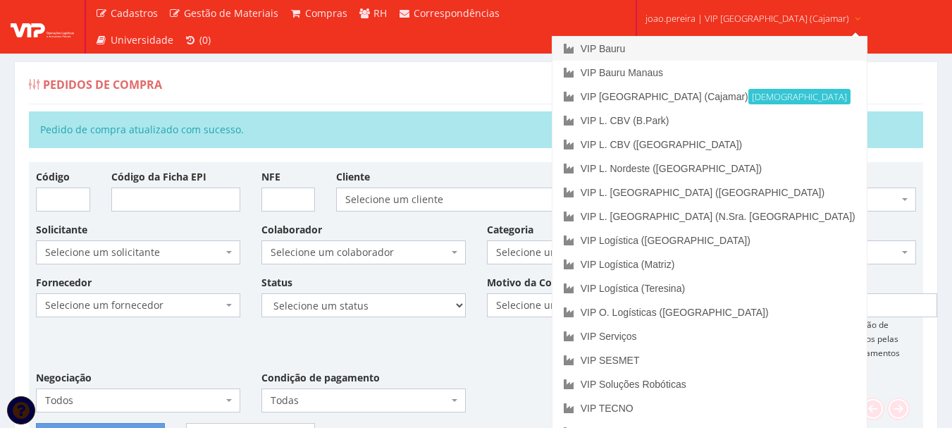
click at [659, 39] on link "VIP Bauru" at bounding box center [709, 49] width 314 height 24
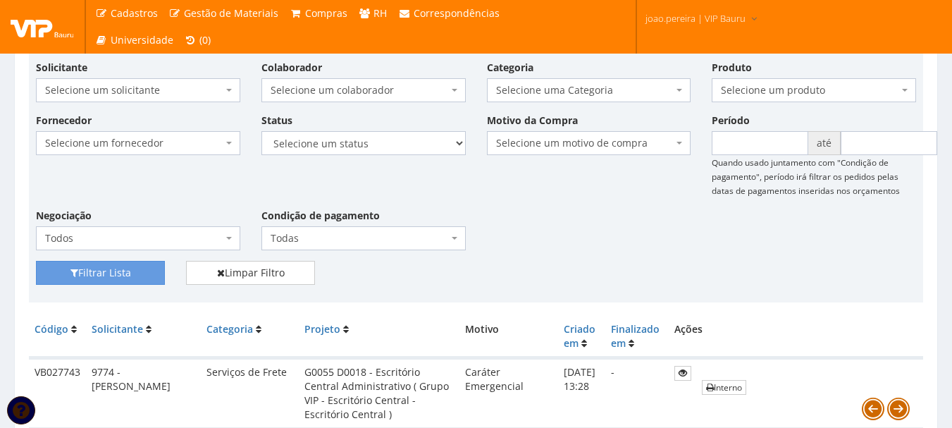
scroll to position [141, 0]
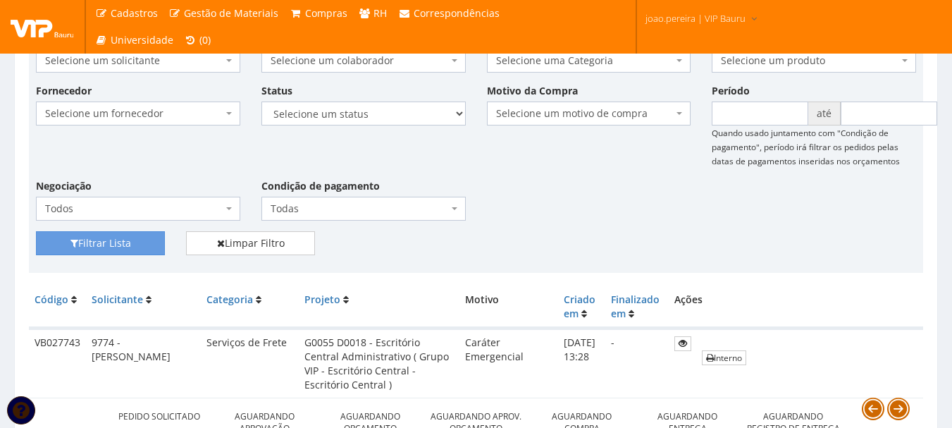
drag, startPoint x: 622, startPoint y: 244, endPoint x: 600, endPoint y: 226, distance: 28.1
click at [621, 244] on div "Filtrar Lista Limpar Filtro" at bounding box center [475, 248] width 901 height 35
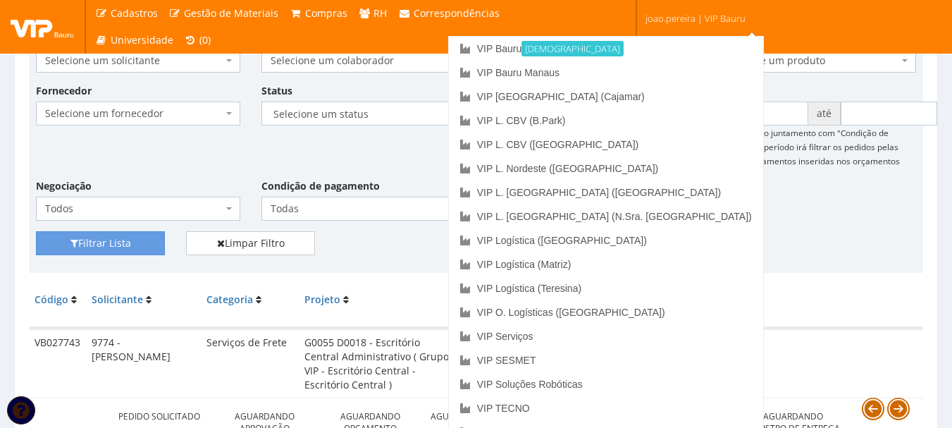
click at [714, 24] on span "joao.pereira | VIP Bauru" at bounding box center [695, 18] width 100 height 14
click at [645, 334] on link "VIP Serviços" at bounding box center [606, 336] width 314 height 24
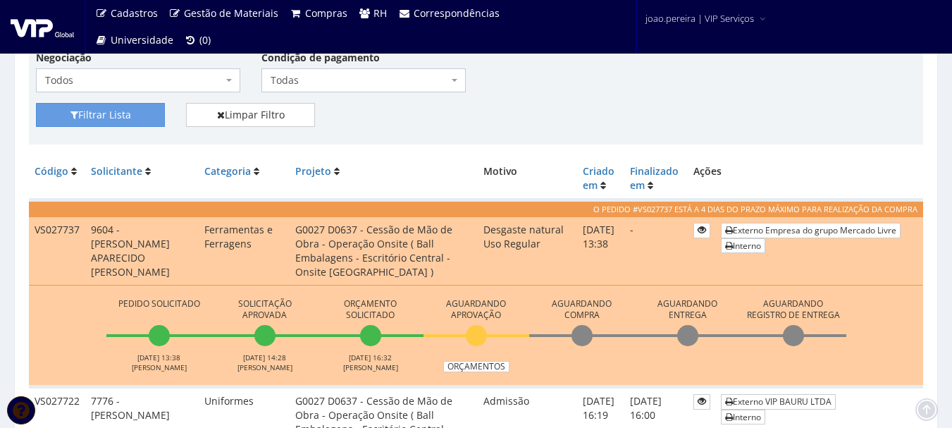
scroll to position [282, 0]
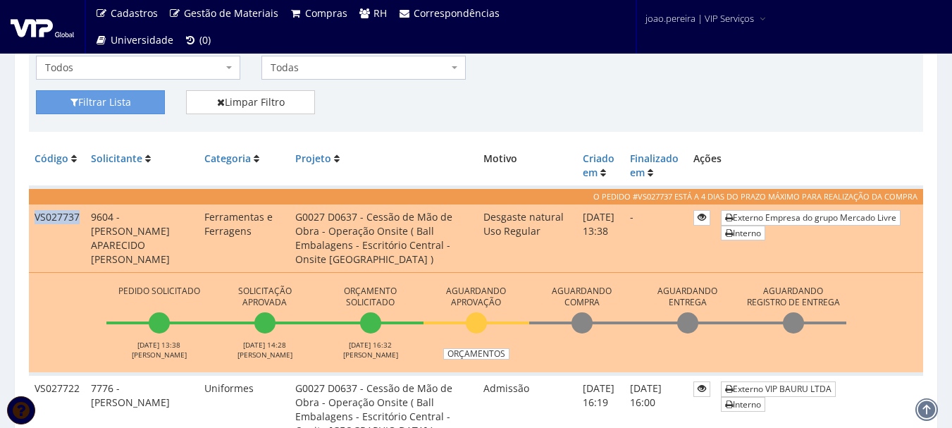
drag, startPoint x: 79, startPoint y: 215, endPoint x: 32, endPoint y: 214, distance: 46.5
click at [32, 214] on td "VS027737" at bounding box center [57, 238] width 56 height 68
copy td "VS027737"
click at [526, 101] on div "Filtrar Lista Limpar Filtro" at bounding box center [475, 107] width 901 height 35
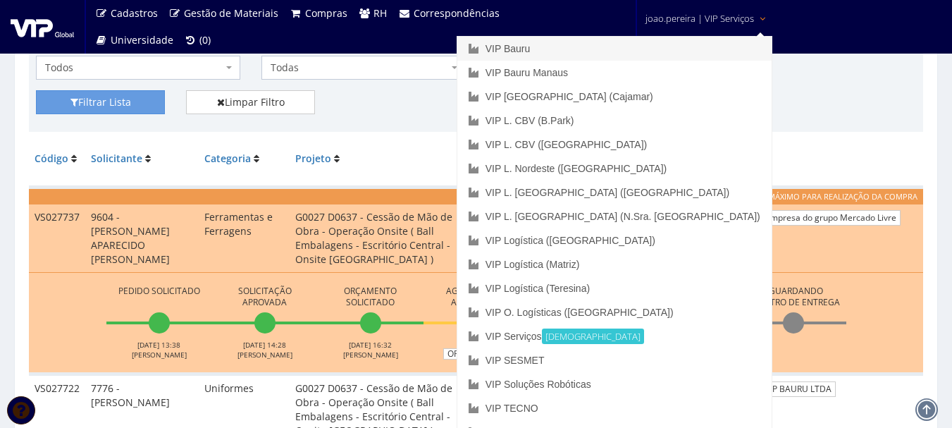
click at [643, 52] on link "VIP Bauru" at bounding box center [614, 49] width 314 height 24
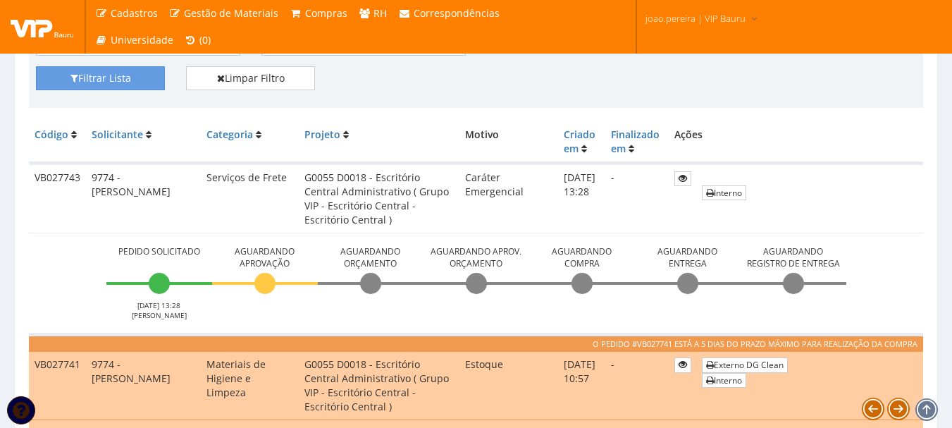
scroll to position [282, 0]
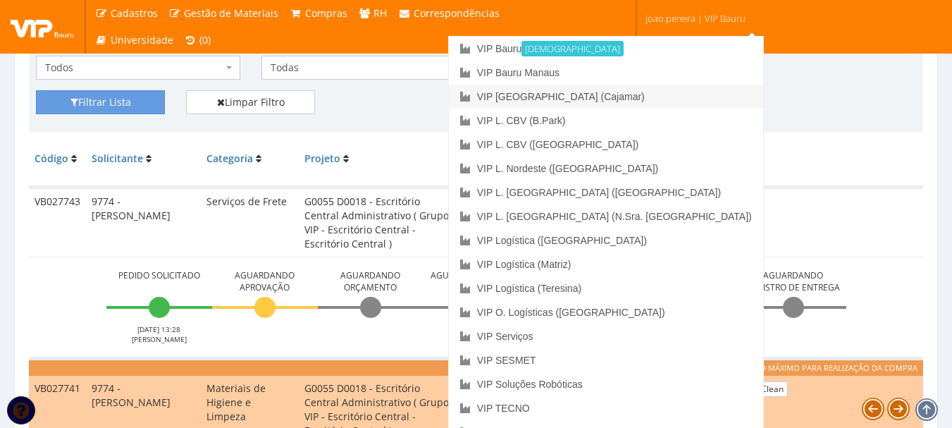
click at [659, 98] on link "VIP [GEOGRAPHIC_DATA] (Cajamar)" at bounding box center [606, 97] width 314 height 24
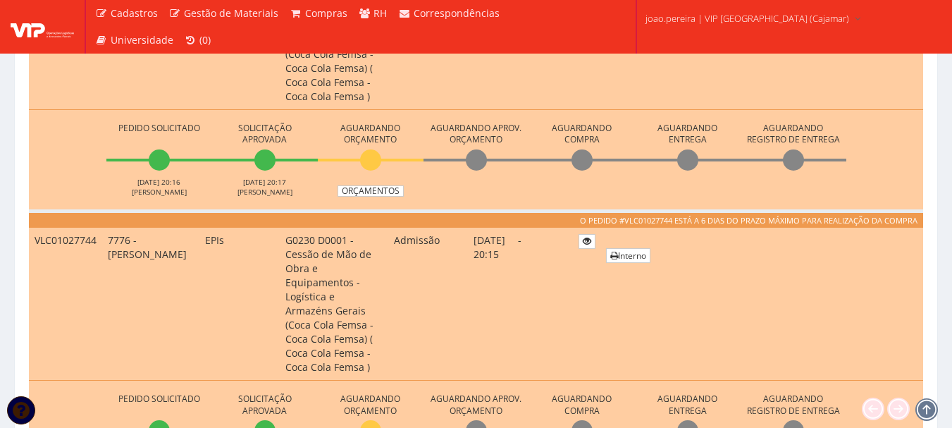
scroll to position [564, 0]
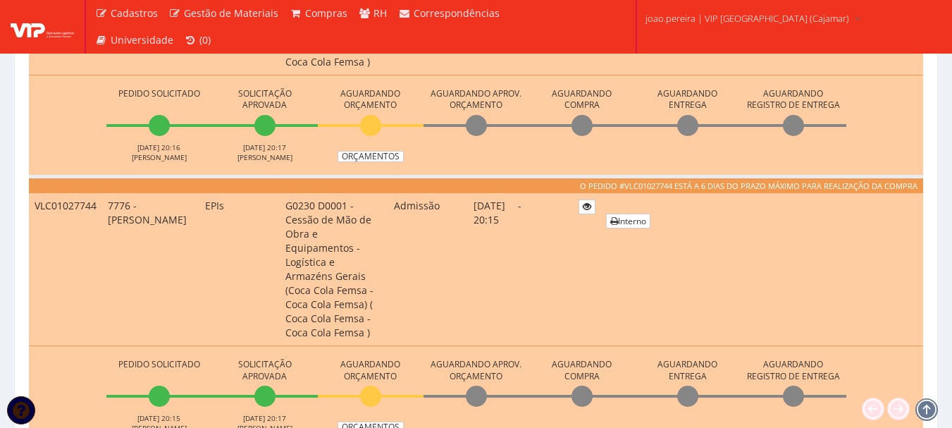
click at [573, 221] on td "-" at bounding box center [542, 269] width 61 height 153
click at [859, 223] on td "Interno" at bounding box center [761, 269] width 323 height 153
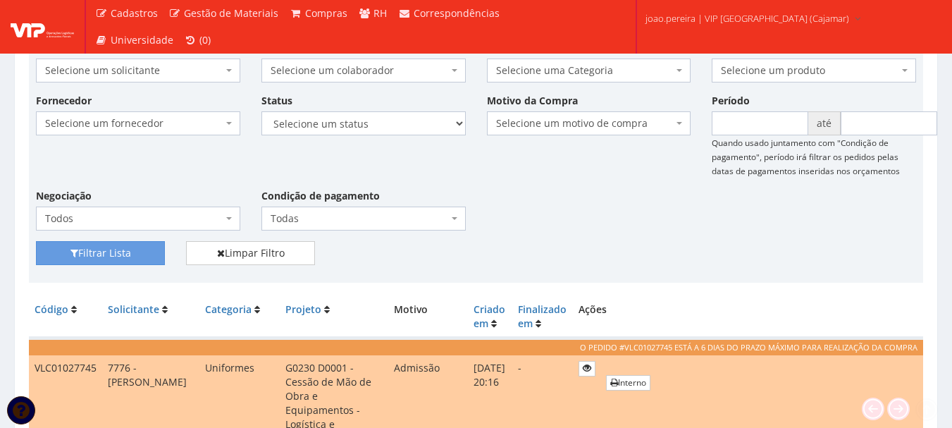
scroll to position [70, 0]
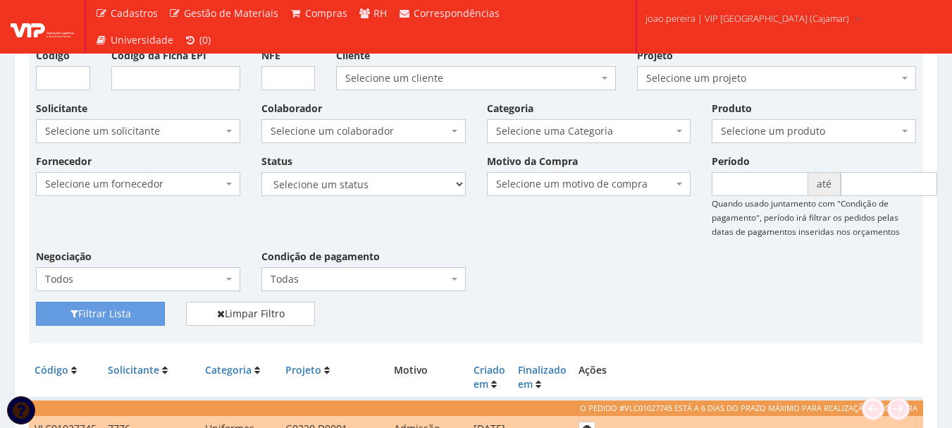
click at [557, 275] on div "Fornecedor Selecione um fornecedor ******** ******** 1000 MARCAS BRASIL 12.203.…" at bounding box center [475, 228] width 901 height 148
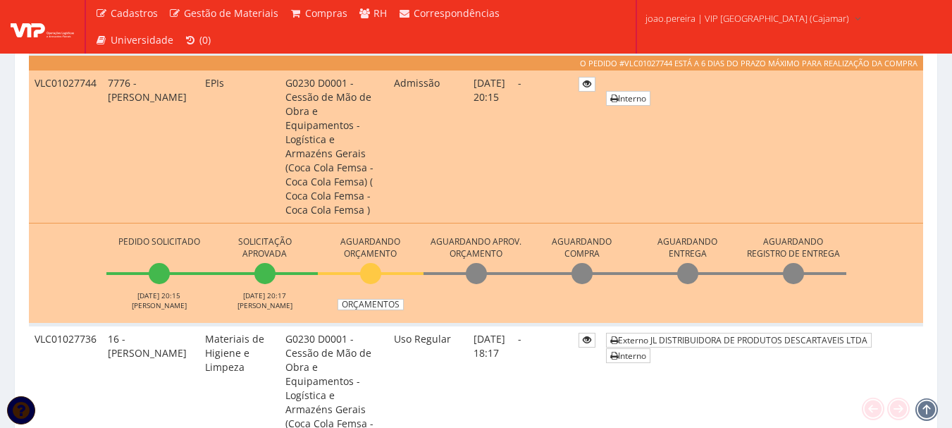
scroll to position [634, 0]
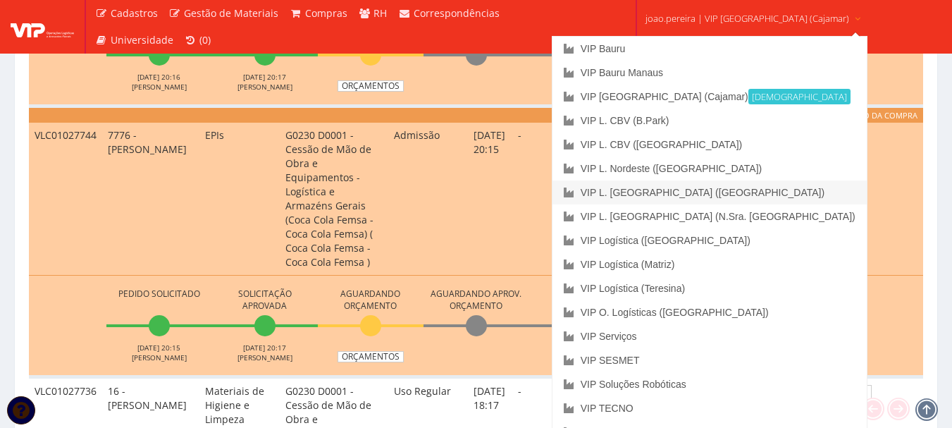
click at [686, 195] on link "VIP L. [GEOGRAPHIC_DATA] ([GEOGRAPHIC_DATA])" at bounding box center [709, 192] width 314 height 24
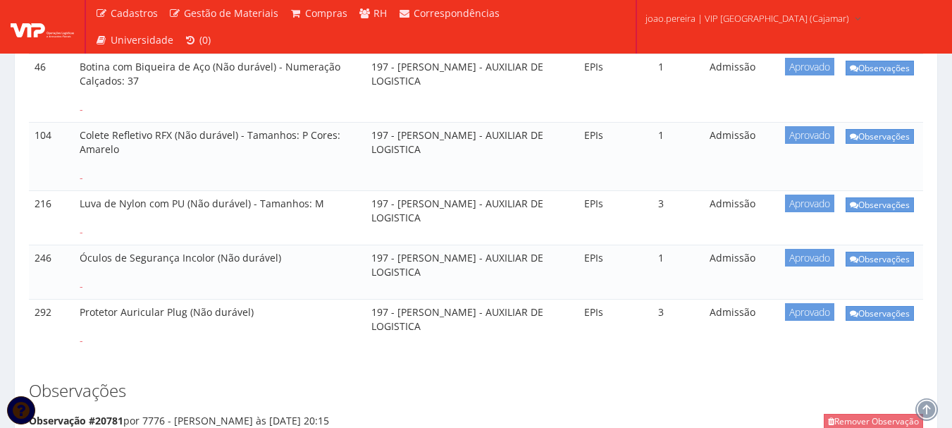
scroll to position [423, 0]
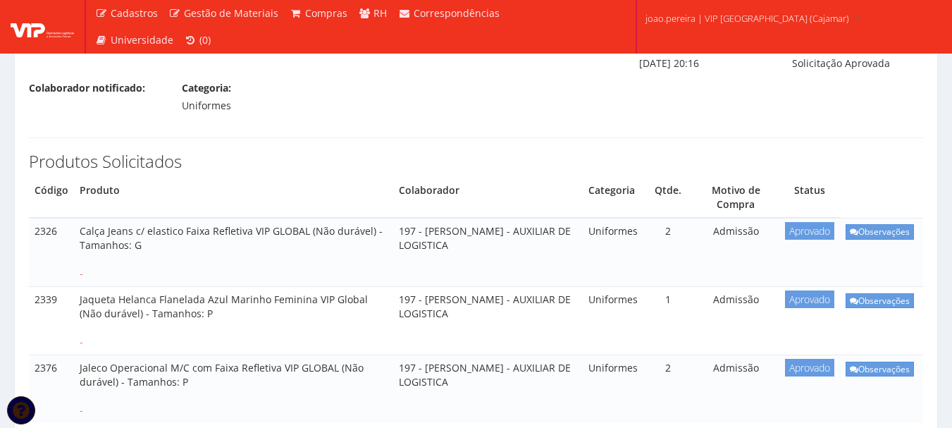
scroll to position [211, 0]
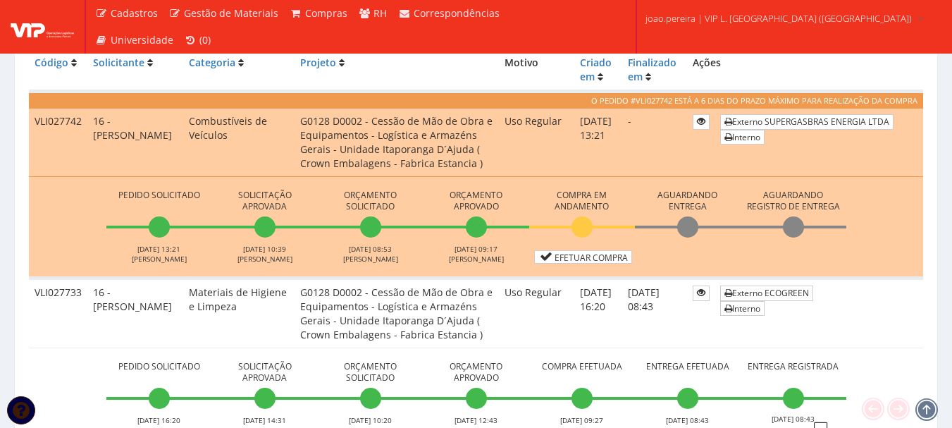
scroll to position [352, 0]
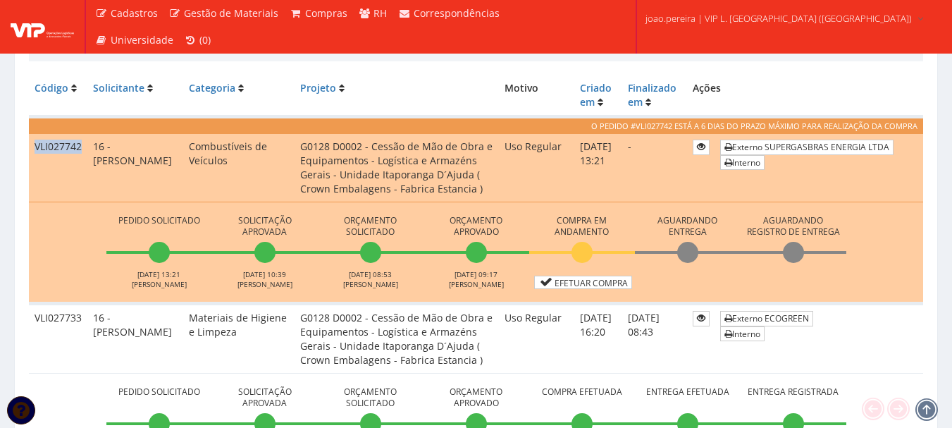
drag, startPoint x: 82, startPoint y: 147, endPoint x: 37, endPoint y: 146, distance: 45.1
click at [37, 146] on td "VLI027742" at bounding box center [58, 167] width 58 height 68
copy td "VLI027742"
click at [190, 209] on td "Pedido Solicitado 24/09/2025 13:21 JOSE SIQUEIRA Solicitação Aprovada 25/09/202…" at bounding box center [476, 252] width 894 height 101
click at [601, 282] on link "Efetuar Compra" at bounding box center [583, 281] width 98 height 13
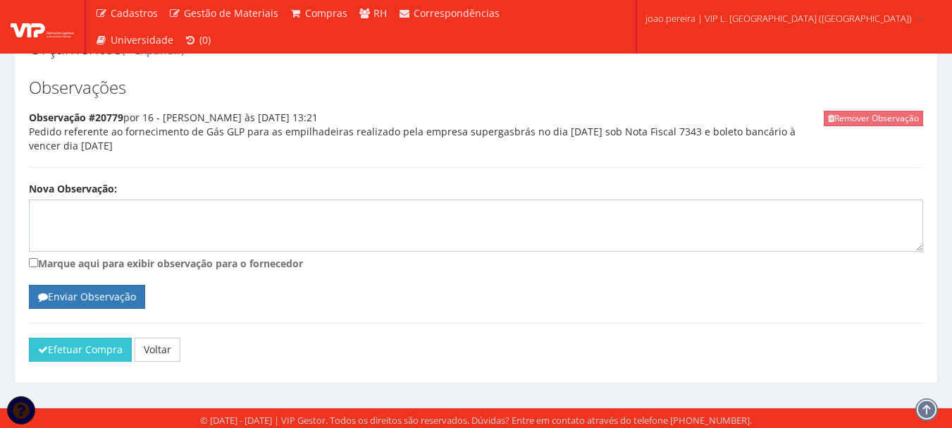
scroll to position [651, 0]
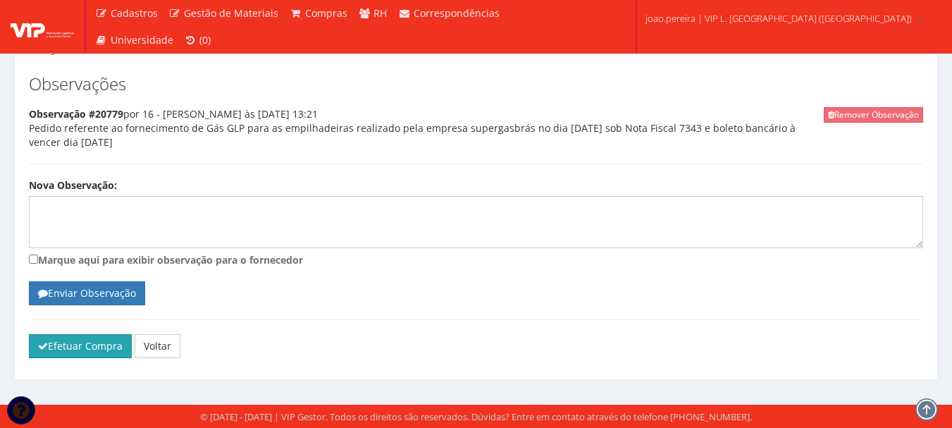
click at [80, 345] on button "Efetuar Compra" at bounding box center [80, 346] width 103 height 24
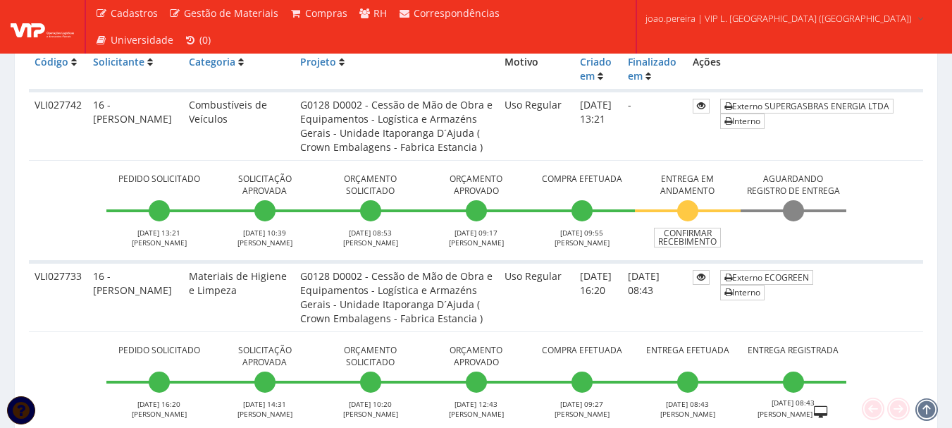
scroll to position [352, 0]
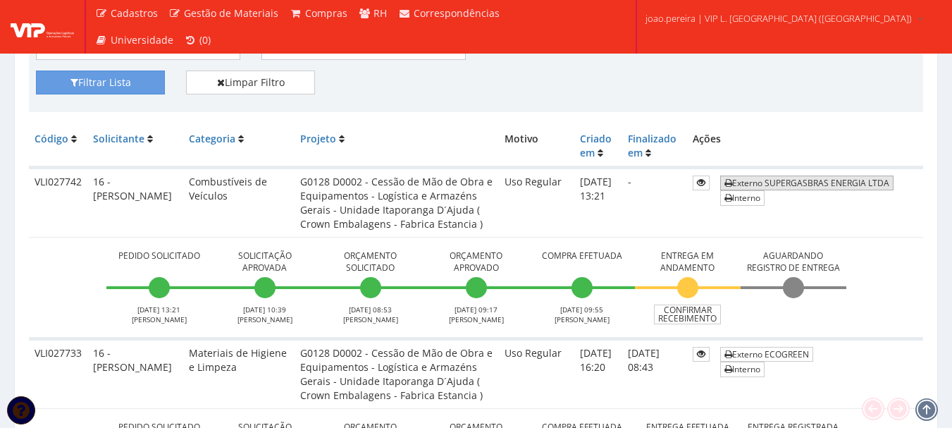
click at [797, 183] on link "Externo SUPERGASBRAS ENERGIA LTDA" at bounding box center [806, 182] width 173 height 15
click at [823, 389] on td "Externo ECOGREEN Interno" at bounding box center [818, 373] width 209 height 70
click at [695, 314] on link "Confirmar Recebimento" at bounding box center [687, 314] width 67 height 20
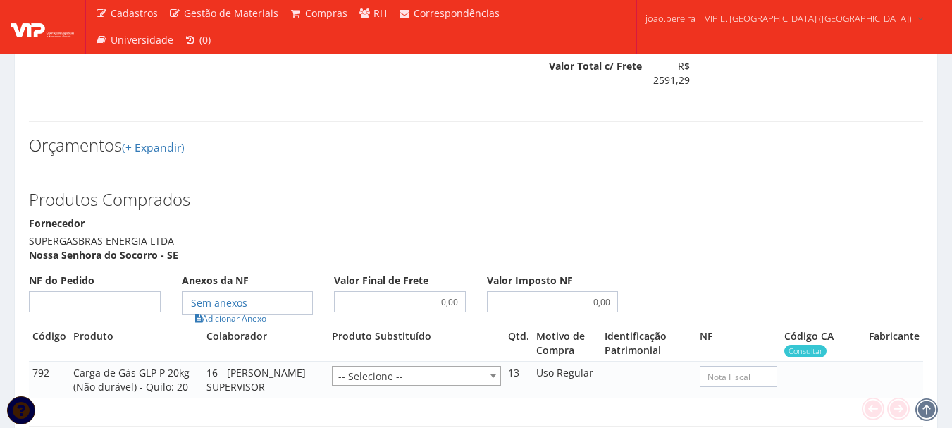
scroll to position [634, 0]
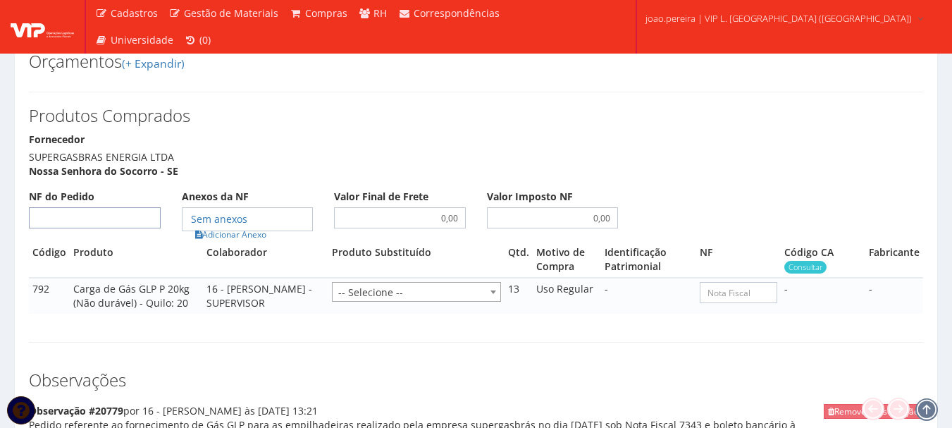
click at [117, 216] on input "NF do Pedido" at bounding box center [95, 217] width 132 height 21
type input "7343"
click at [229, 235] on link "Adicionar Anexo" at bounding box center [231, 234] width 80 height 15
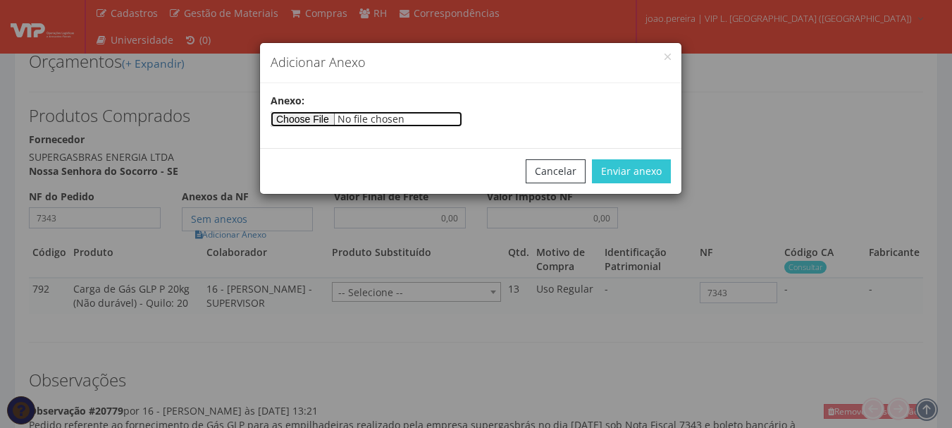
click at [436, 123] on input"] "file" at bounding box center [367, 119] width 192 height 16
click at [416, 178] on div "Cancelar Enviar anexo" at bounding box center [470, 171] width 421 height 46
type input"] "C:\fakepath\NF 7343 - SUPERGASBRAS.pdf"
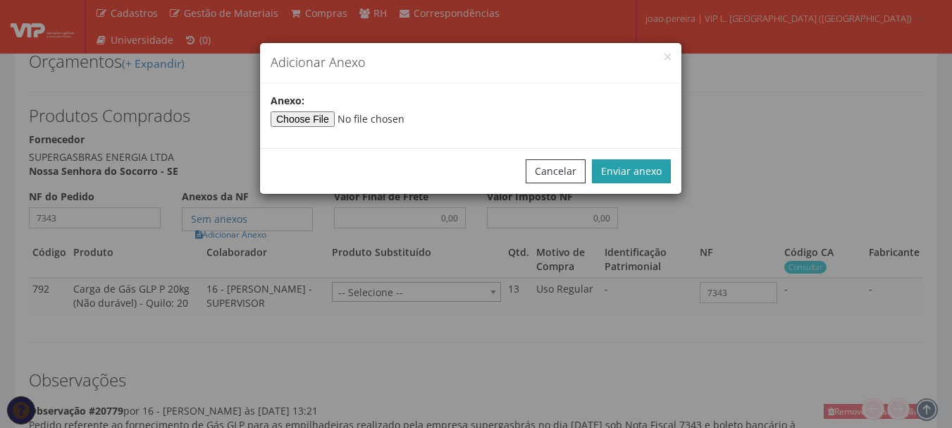
click at [628, 171] on button "Enviar anexo" at bounding box center [631, 171] width 79 height 24
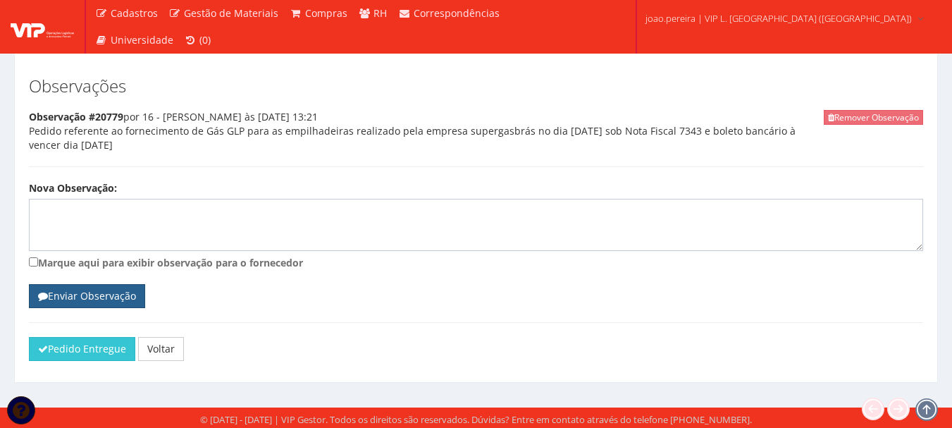
scroll to position [931, 0]
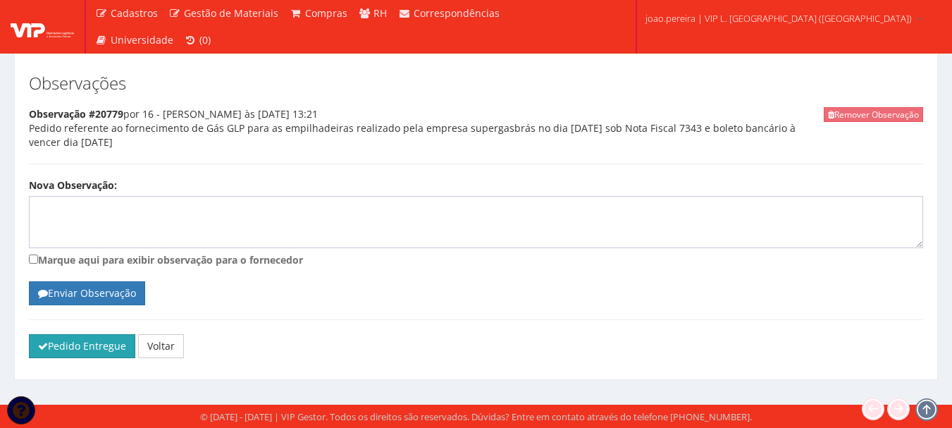
click at [65, 343] on button "Pedido Entregue" at bounding box center [82, 346] width 106 height 24
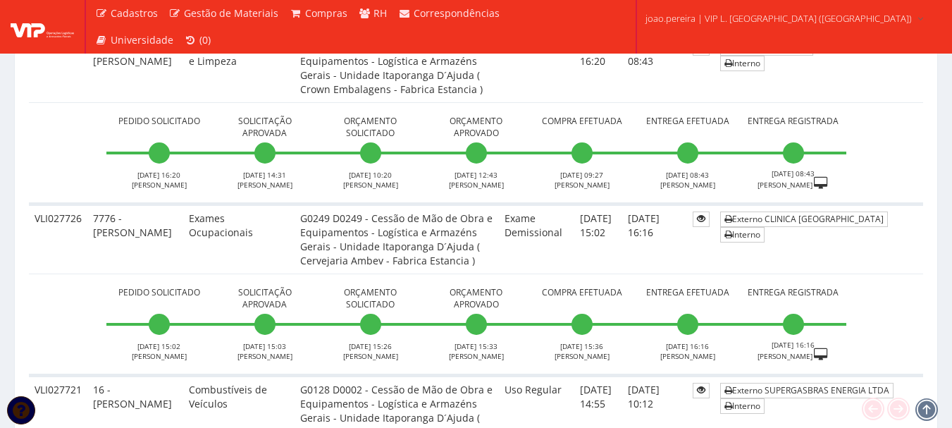
scroll to position [634, 0]
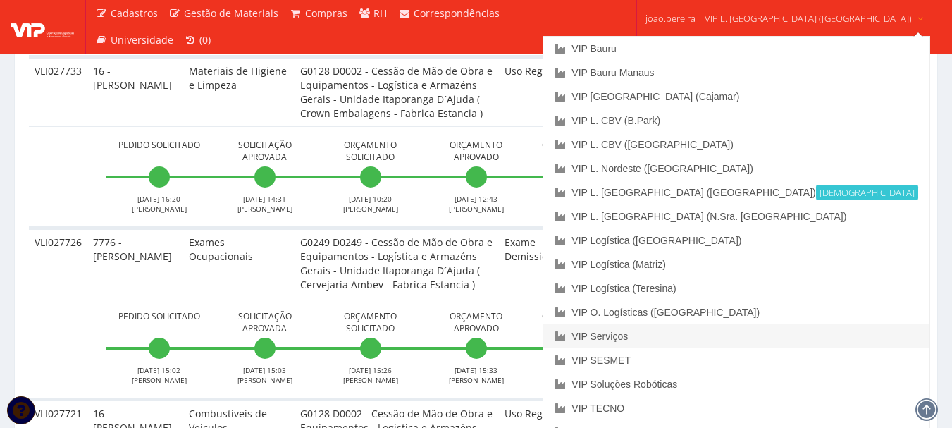
click at [707, 332] on link "VIP Serviços" at bounding box center [735, 336] width 385 height 24
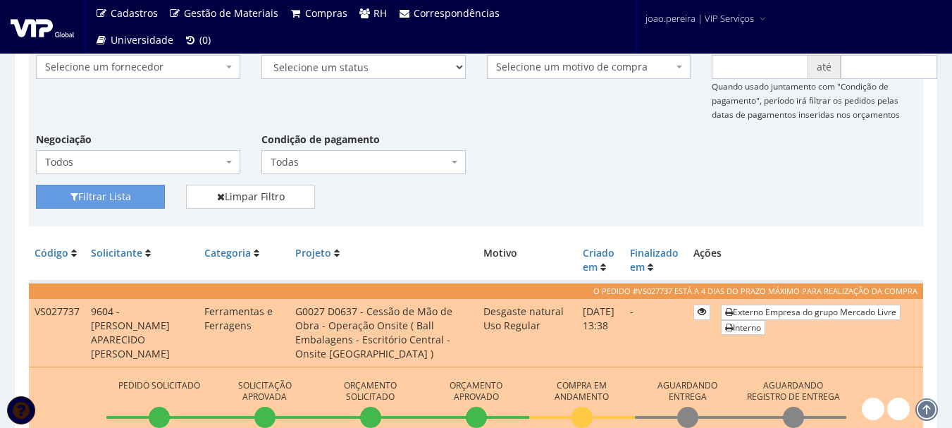
scroll to position [282, 0]
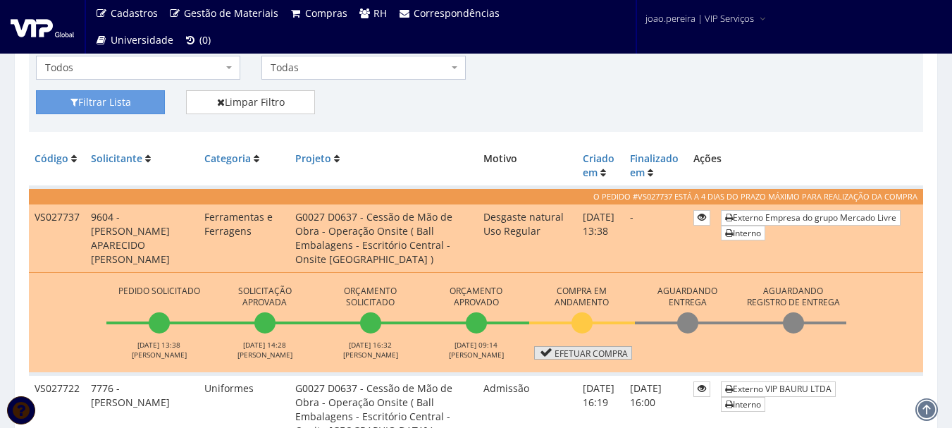
click at [594, 352] on link "Efetuar Compra" at bounding box center [583, 352] width 98 height 13
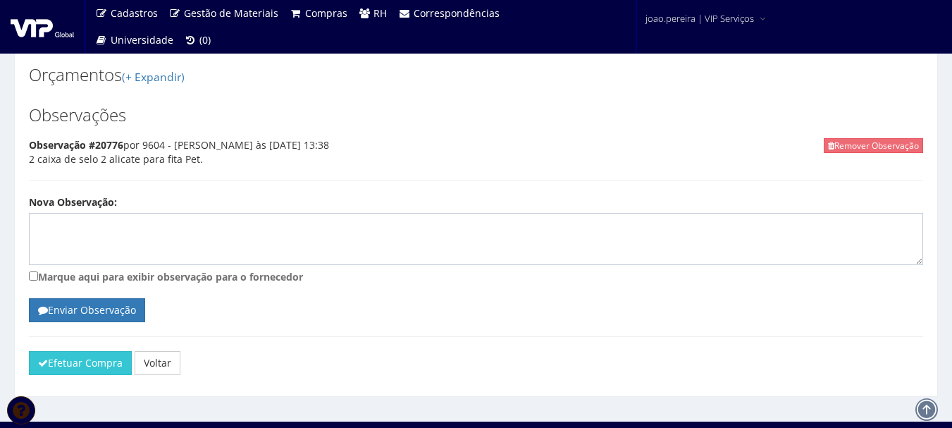
scroll to position [731, 0]
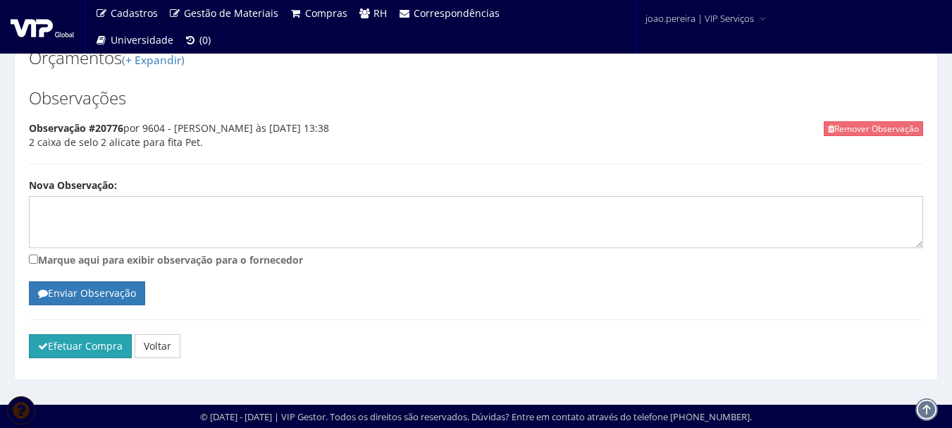
click at [73, 342] on button "Efetuar Compra" at bounding box center [80, 346] width 103 height 24
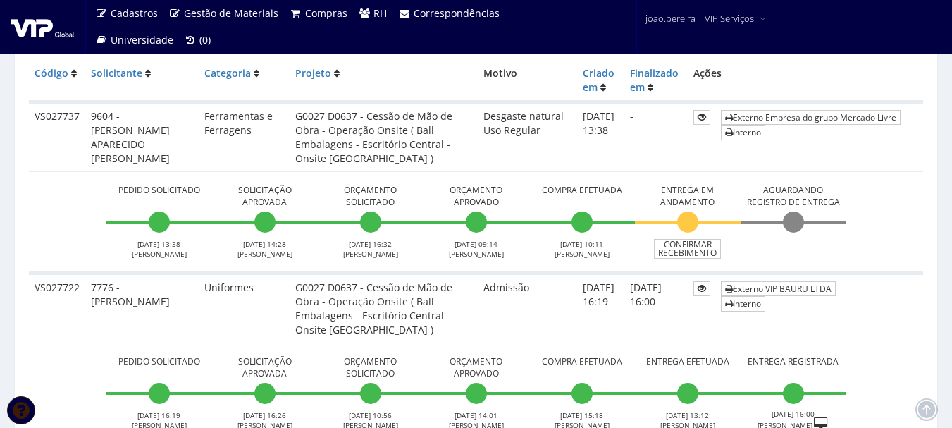
scroll to position [423, 0]
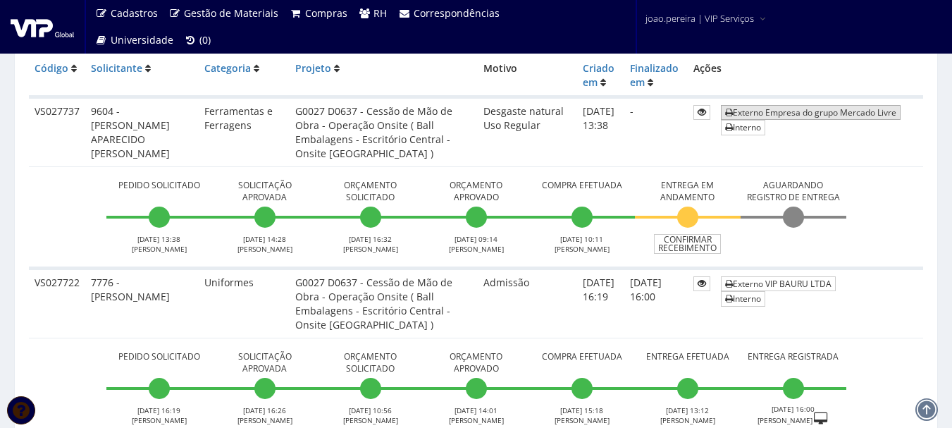
click at [810, 110] on link "Externo Empresa do grupo Mercado Livre" at bounding box center [811, 112] width 180 height 15
click at [886, 246] on td "Pedido Solicitado [DATE] 13:38 [PERSON_NAME] Solicitação Aprovada [DATE] 14:28 …" at bounding box center [476, 216] width 894 height 101
